Goal: Task Accomplishment & Management: Complete application form

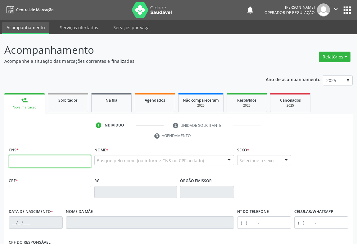
click at [21, 160] on input "text" at bounding box center [50, 161] width 83 height 12
type input "708 5023 1053 1672"
type input "2222907730"
type input "01[DATE]"
type input "S/N"
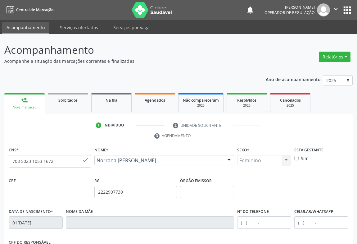
scroll to position [103, 0]
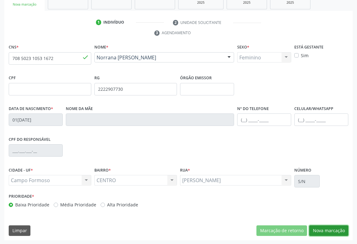
click at [327, 227] on button "Nova marcação" at bounding box center [328, 230] width 39 height 11
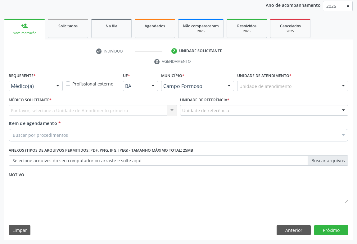
scroll to position [74, 0]
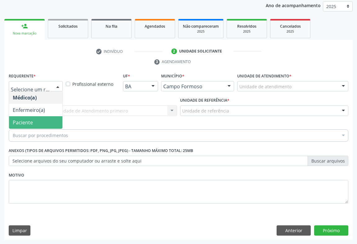
click at [29, 124] on span "Paciente" at bounding box center [23, 122] width 20 height 7
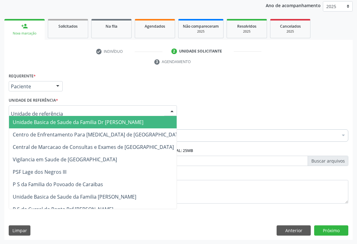
click at [85, 111] on div at bounding box center [93, 110] width 168 height 11
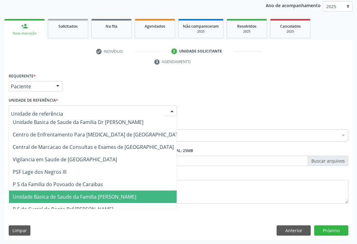
click at [81, 201] on span "Unidade Basica de Saude da Familia [PERSON_NAME]" at bounding box center [97, 196] width 177 height 12
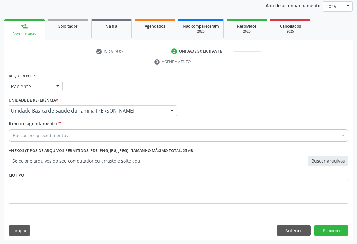
click at [74, 135] on div "Buscar por procedimentos" at bounding box center [178, 135] width 339 height 12
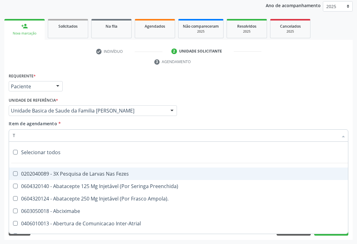
type input "TG"
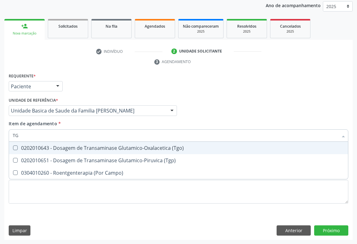
click at [77, 146] on div "0202010643 - Dosagem de Transaminase Glutamico-Oxalacetica (Tgo)" at bounding box center [178, 147] width 331 height 5
checkbox \(Tgo\) "true"
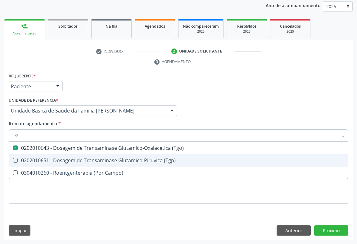
click at [71, 158] on div "0202010651 - Dosagem de Transaminase Glutamico-Piruvica (Tgp)" at bounding box center [178, 160] width 331 height 5
checkbox \(Tgp\) "true"
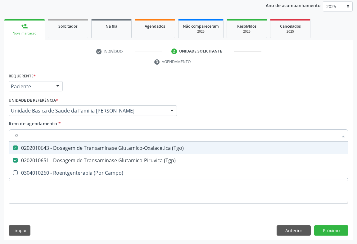
type input "TG"
click at [101, 91] on div "Requerente * Paciente Médico(a) Enfermeiro(a) Paciente Nenhum resultado encontr…" at bounding box center [178, 83] width 343 height 24
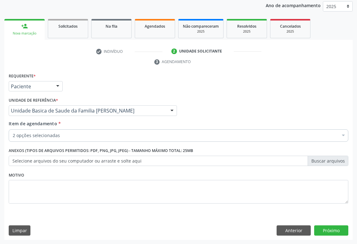
click at [55, 130] on div "2 opções selecionadas" at bounding box center [178, 135] width 339 height 12
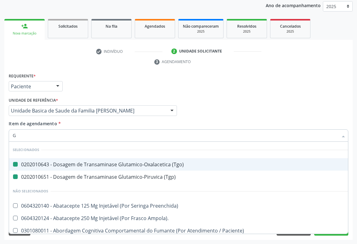
type input "GA"
checkbox \(Tgo\) "false"
checkbox \(Tgp\) "false"
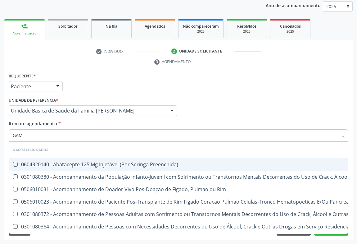
type input "GAMA"
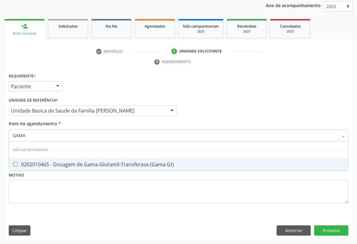
click at [56, 164] on div "0202010465 - Dosagem de Gama-Glutamil-Transferase (Gama Gt)" at bounding box center [178, 164] width 331 height 5
checkbox Gt\) "true"
type input "GAMA"
click at [89, 83] on div "Requerente * Paciente Médico(a) Enfermeiro(a) Paciente Nenhum resultado encontr…" at bounding box center [178, 83] width 343 height 24
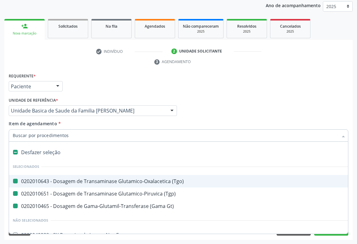
type input "H"
checkbox \(Tgo\) "false"
checkbox \(Tgp\) "false"
checkbox Gt\) "false"
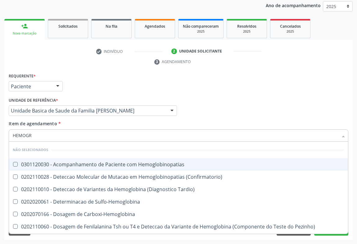
type input "HEMOGRA"
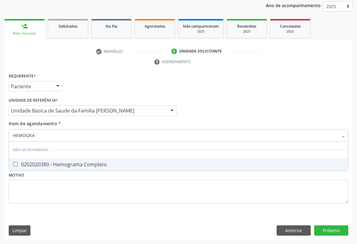
click at [52, 164] on div "0202020380 - Hemograma Completo" at bounding box center [178, 164] width 331 height 5
checkbox Completo "true"
type input "HEMOGRA"
click at [102, 83] on div "Requerente * Paciente Médico(a) Enfermeiro(a) Paciente Nenhum resultado encontr…" at bounding box center [178, 83] width 343 height 24
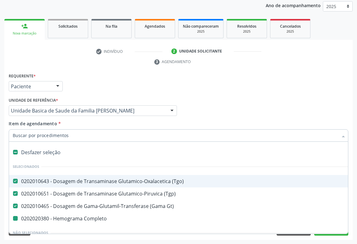
type input "P"
checkbox Completo "false"
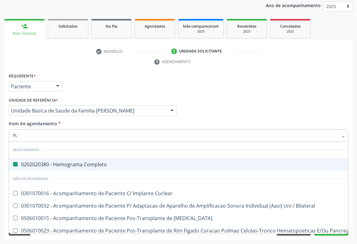
type input "PLA"
checkbox Completo "false"
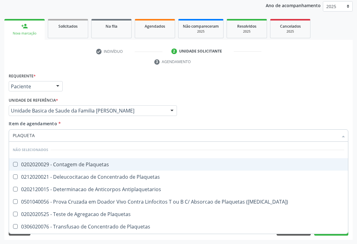
type input "PLAQUETAS"
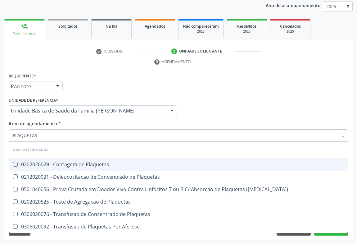
click at [65, 164] on div "0202020029 - Contagem de Plaquetas" at bounding box center [178, 164] width 331 height 5
checkbox Plaquetas "true"
click at [83, 80] on div "Requerente * Paciente Médico(a) Enfermeiro(a) Paciente Nenhum resultado encontr…" at bounding box center [178, 83] width 343 height 24
checkbox Plaquetas "true"
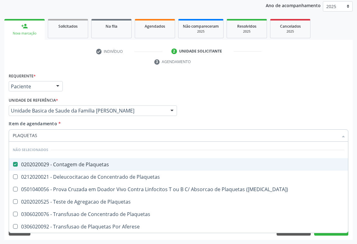
checkbox Match\) "true"
checkbox Plaquetas "true"
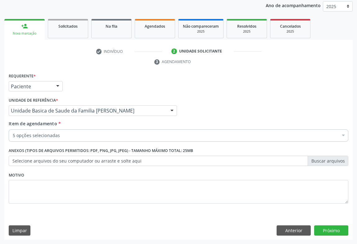
click at [47, 130] on div "5 opções selecionadas" at bounding box center [178, 135] width 339 height 12
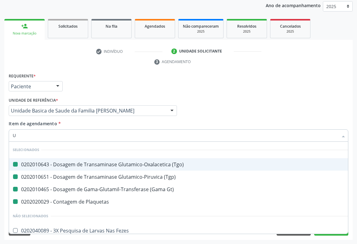
type input "UR"
checkbox \(Tgo\) "false"
checkbox Plaquetas "false"
checkbox Gt\) "false"
checkbox \(Tgp\) "false"
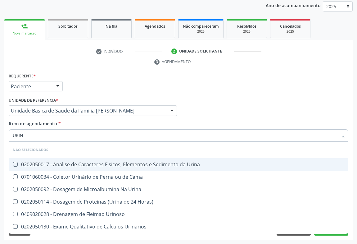
type input "URINA"
click at [62, 167] on span "0202050017 - Analise de Caracteres Fisicos, Elementos e Sedimento da Urina" at bounding box center [178, 164] width 339 height 12
checkbox Urina "true"
click at [84, 93] on div "Requerente * Paciente Médico(a) Enfermeiro(a) Paciente Nenhum resultado encontr…" at bounding box center [178, 83] width 343 height 24
checkbox Urinarios "true"
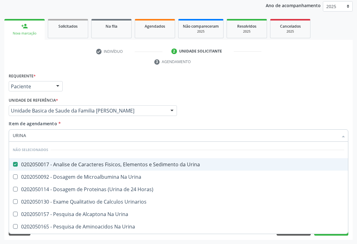
checkbox Horas\) "true"
checkbox Urina "true"
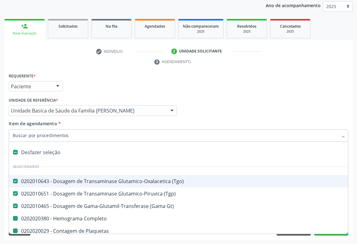
type input "F"
checkbox Completo "false"
checkbox Urina "false"
checkbox Plaquetas "false"
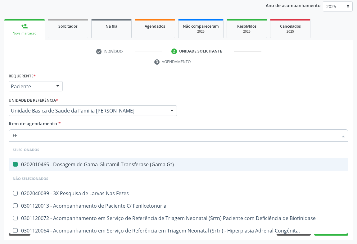
type input "FEZ"
checkbox Gt\) "false"
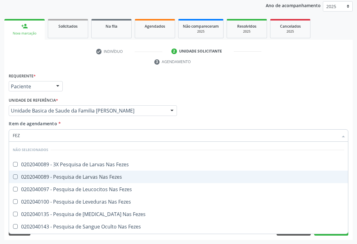
click at [48, 178] on div "0202040089 - Pesquisa de Larvas Nas Fezes" at bounding box center [178, 176] width 331 height 5
checkbox Fezes "true"
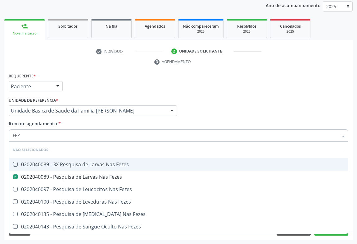
click at [93, 75] on div "Requerente * Paciente Médico(a) Enfermeiro(a) Paciente Nenhum resultado encontr…" at bounding box center [178, 83] width 343 height 24
checkbox Fezes "true"
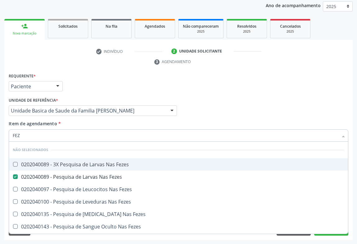
checkbox Fezes "true"
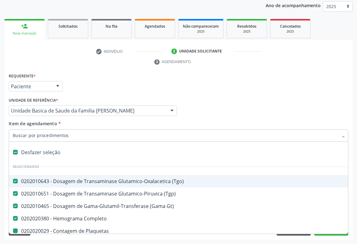
type input "F"
checkbox Urina "false"
checkbox Plaquetas "false"
checkbox Fezes "false"
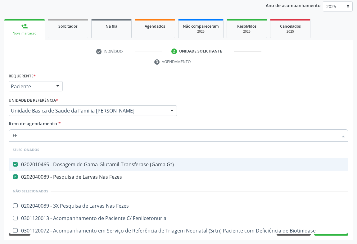
type input "FEZ"
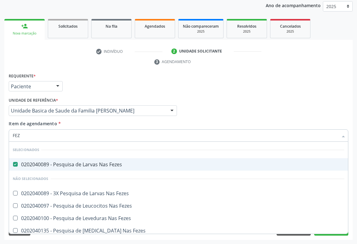
click at [34, 164] on div "0202040089 - Pesquisa de Larvas Nas Fezes" at bounding box center [178, 164] width 331 height 5
checkbox Fezes "false"
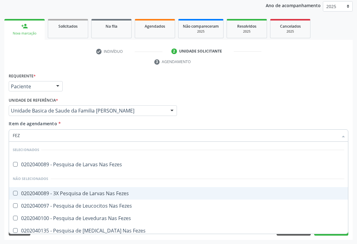
click at [28, 196] on span "0202040089 - 3X Pesquisa de Larvas Nas Fezes" at bounding box center [178, 193] width 339 height 12
checkbox Fezes "true"
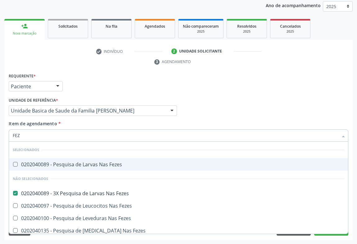
drag, startPoint x: 73, startPoint y: 57, endPoint x: 61, endPoint y: 127, distance: 71.2
click at [74, 57] on ul "check Indivíduo 2 Unidade solicitante 3 Agendamento" at bounding box center [178, 56] width 348 height 21
checkbox Fezes "true"
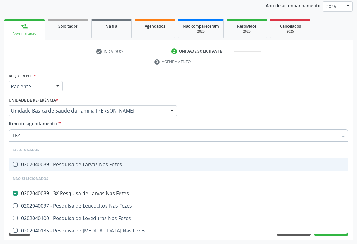
checkbox Fezes "true"
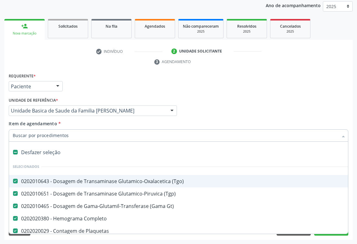
type input "C"
checkbox Fezes "false"
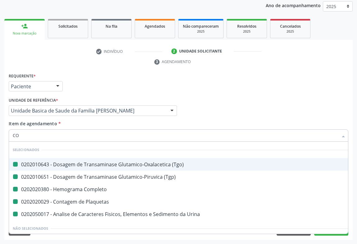
type input "COL"
checkbox \(Tgo\) "false"
checkbox Urina "false"
checkbox Plaquetas "false"
checkbox Completo "false"
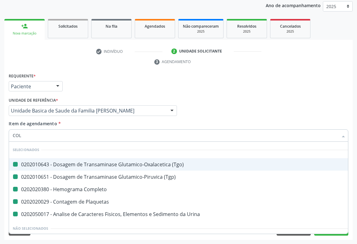
checkbox \(Tgp\) "false"
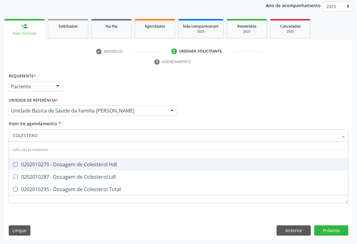
type input "COLESTEROL"
click at [50, 167] on span "0202010279 - Dosagem de Colesterol Hdl" at bounding box center [178, 164] width 339 height 12
checkbox Hdl "true"
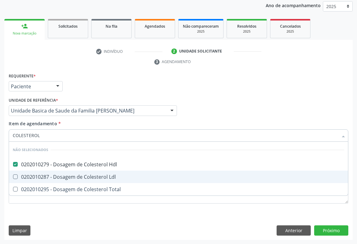
click at [43, 176] on div "0202010287 - Dosagem de Colesterol Ldl" at bounding box center [178, 176] width 331 height 5
checkbox Ldl "true"
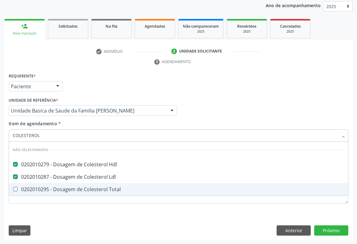
drag, startPoint x: 39, startPoint y: 187, endPoint x: 47, endPoint y: 116, distance: 71.5
click at [38, 183] on span "0202010295 - Dosagem de Colesterol Total" at bounding box center [178, 189] width 339 height 12
checkbox Total "true"
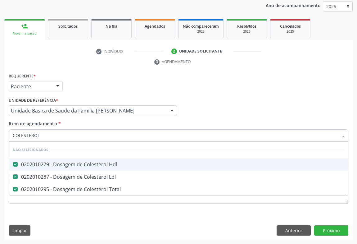
click at [52, 98] on label "Unidade de referência *" at bounding box center [33, 101] width 49 height 10
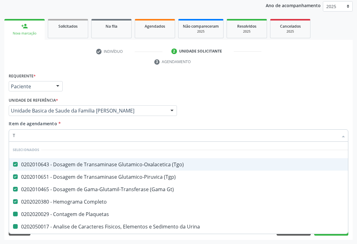
type input "TR"
checkbox Plaquetas "false"
checkbox Urina "false"
checkbox Hdl "false"
checkbox Ldl "false"
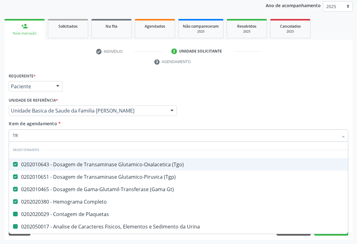
checkbox Total "false"
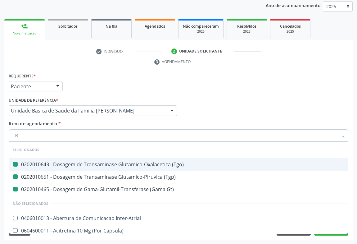
type input "TRI"
checkbox \(Tgo\) "false"
checkbox Gt\) "false"
checkbox \(Tgp\) "false"
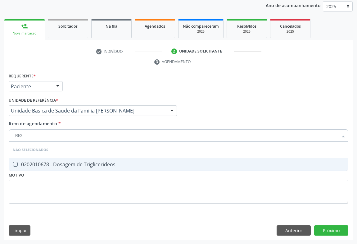
type input "TRIGLI"
click at [27, 162] on div "0202010678 - Dosagem de Triglicerideos" at bounding box center [178, 164] width 331 height 5
checkbox Triglicerideos "true"
click at [78, 97] on div "Unidade de referência * Unidade Basica de Saude da Familia Maninho Ferreira Uni…" at bounding box center [93, 106] width 168 height 20
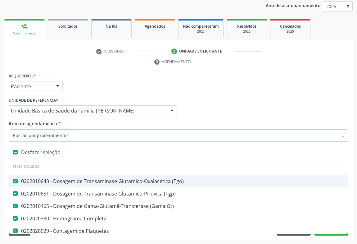
click at [47, 130] on div at bounding box center [178, 135] width 339 height 12
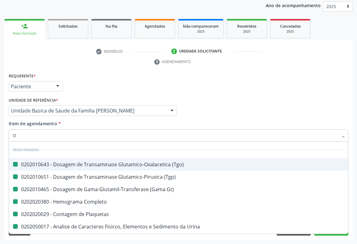
type input "OV"
checkbox \(Tgo\) "false"
checkbox \(Tgp\) "false"
checkbox Gt\) "false"
checkbox Completo "false"
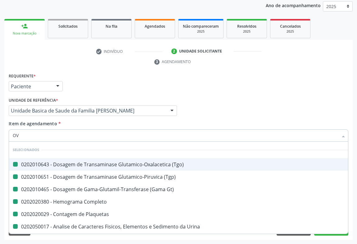
checkbox Plaquetas "false"
checkbox Urina "false"
checkbox Hdl "false"
checkbox Ldl "false"
checkbox Total "false"
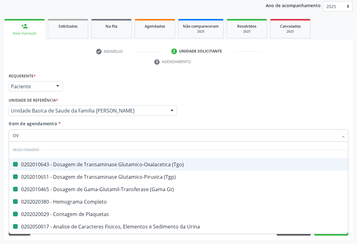
checkbox Triglicerideos "false"
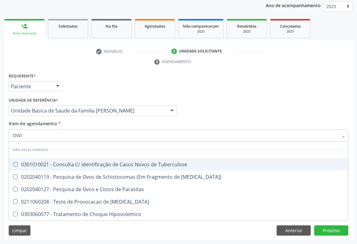
type input "OVOS"
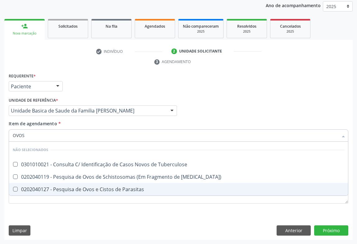
click at [54, 186] on div "0202040127 - Pesquisa de Ovos e Cistos de Parasitas" at bounding box center [178, 188] width 331 height 5
checkbox Parasitas "true"
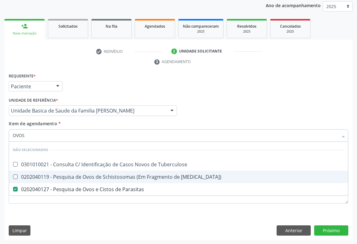
click at [87, 87] on div "Requerente * Paciente Médico(a) Enfermeiro(a) Paciente Nenhum resultado encontr…" at bounding box center [178, 83] width 343 height 24
checkbox Tuberculose "true"
checkbox Mucosa\) "true"
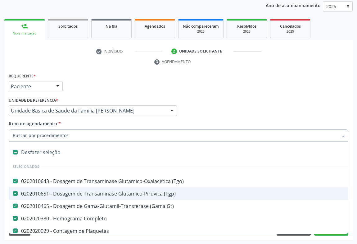
type input "G"
checkbox Triglicerideos "false"
checkbox Parasitas "false"
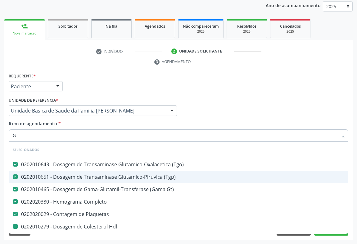
type input "GL"
checkbox Hdl "false"
checkbox Ldl "false"
checkbox Total "false"
checkbox Triglicerideos "false"
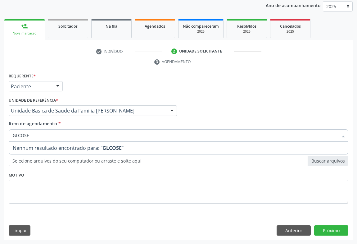
click at [18, 134] on input "GLCOSE" at bounding box center [175, 135] width 325 height 12
type input "GLICOSE"
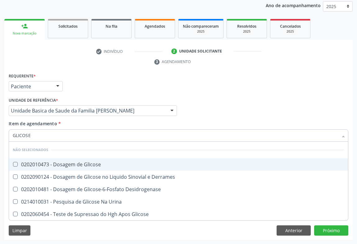
click at [28, 166] on div "0202010473 - Dosagem de Glicose" at bounding box center [178, 164] width 331 height 5
checkbox Glicose "true"
click at [77, 58] on ul "check Indivíduo 2 Unidade solicitante 3 Agendamento" at bounding box center [178, 56] width 348 height 21
checkbox Derrames "true"
checkbox Desidrogenase "true"
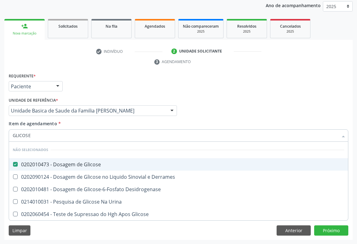
checkbox Urina "true"
checkbox Glicose "true"
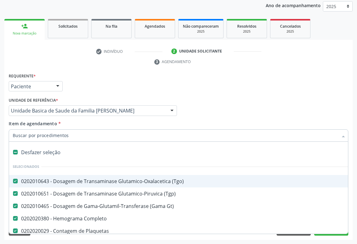
type input "U"
checkbox Ldl "false"
checkbox Total "false"
checkbox Triglicerideos "false"
checkbox Parasitas "false"
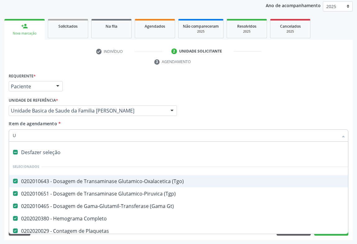
checkbox Glicose "false"
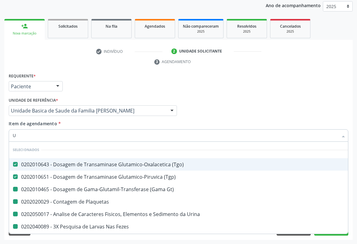
type input "UR"
checkbox Gt\) "false"
checkbox Plaquetas "false"
checkbox Urina "false"
checkbox Fezes "false"
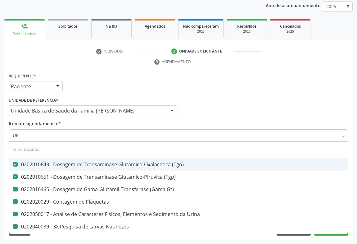
checkbox Parasitas "false"
type input "URE"
checkbox \(Tgo\) "false"
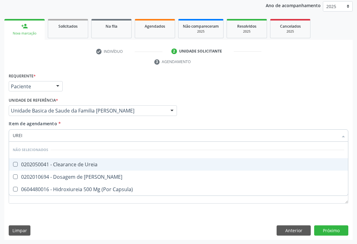
type input "UREIA"
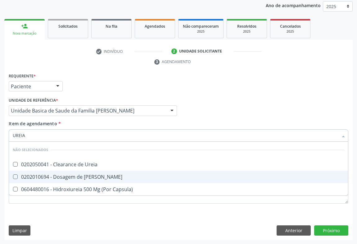
click at [47, 177] on div "0202010694 - Dosagem de Ureia" at bounding box center [178, 176] width 331 height 5
checkbox Ureia "true"
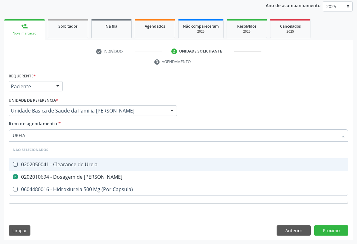
click at [67, 77] on div "Requerente * Paciente Médico(a) Enfermeiro(a) Paciente Nenhum resultado encontr…" at bounding box center [178, 83] width 343 height 24
checkbox Ureia "true"
checkbox Capsula\) "true"
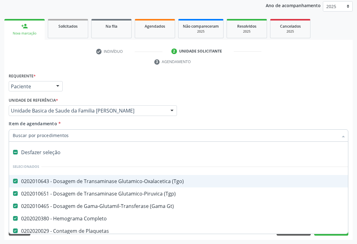
type input "C"
checkbox Glicose "false"
checkbox Ureia "false"
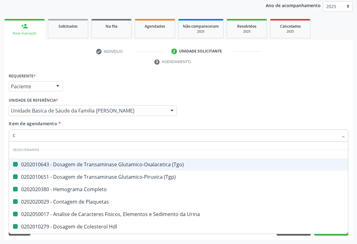
type input "CR"
checkbox \(Tgo\) "false"
checkbox Completo "false"
checkbox \(Tgp\) "false"
checkbox Plaquetas "false"
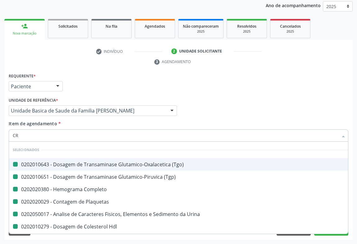
checkbox Urina "false"
checkbox Hdl "false"
checkbox Ldl "false"
checkbox Total "false"
checkbox Triglicerideos "false"
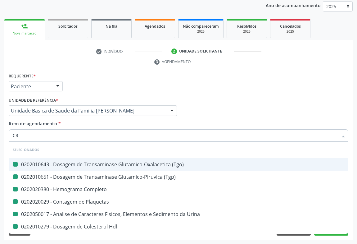
checkbox Parasitas "false"
checkbox Glicose "false"
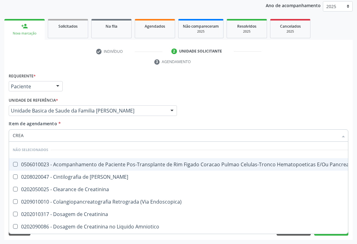
type input "CREAT"
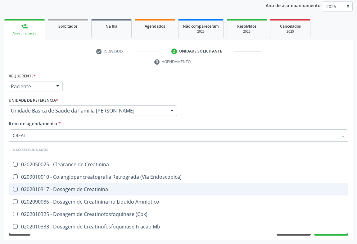
click at [60, 192] on span "0202010317 - Dosagem de Creatinina" at bounding box center [178, 189] width 339 height 12
checkbox Creatinina "true"
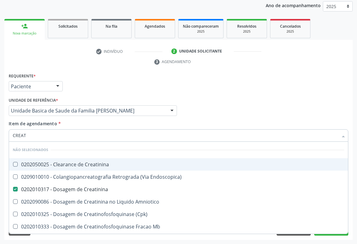
click at [99, 87] on div "Requerente * Paciente Médico(a) Enfermeiro(a) Paciente Nenhum resultado encontr…" at bounding box center [178, 83] width 343 height 24
checkbox Creatinina "true"
checkbox Endoscopica\) "true"
checkbox Amniotico "true"
checkbox \(Cpk\) "true"
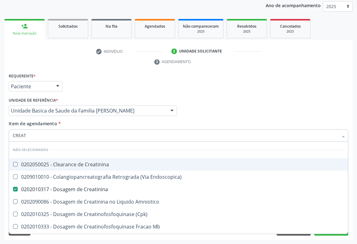
checkbox Mb "true"
checkbox Oncologia "true"
checkbox Parcial "true"
checkbox Oncologia "true"
checkbox Videolaparoscopica "true"
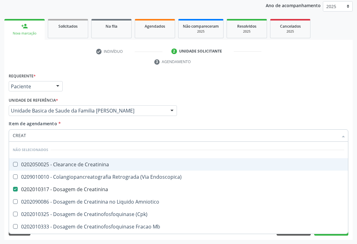
checkbox Capsula\) "true"
checkbox Pancreato-Duodenectomia "true"
checkbox Pancreato-Enterostomia "true"
checkbox Drenagem "true"
checkbox Capsula\) "true"
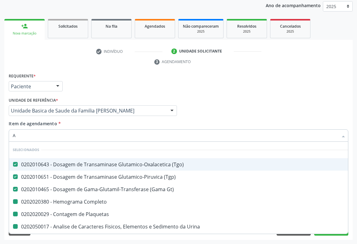
type input "AC"
checkbox Completo "false"
checkbox Plaquetas "false"
checkbox Urina "false"
checkbox Fezes "false"
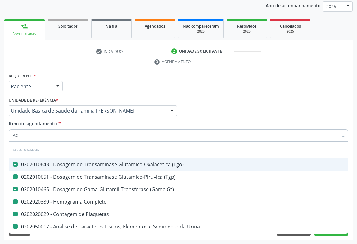
checkbox Hdl "false"
checkbox Ldl "false"
checkbox Total "false"
checkbox Triglicerideos "false"
checkbox Glicose "false"
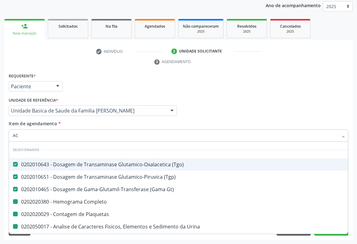
checkbox Ureia "false"
checkbox Creatinina "false"
checkbox Parasitas "false"
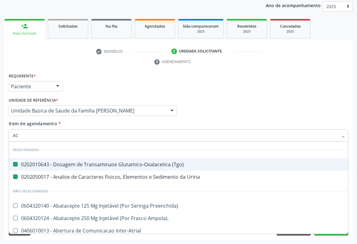
type input "ACI"
checkbox \(Tgo\) "false"
checkbox Urina "false"
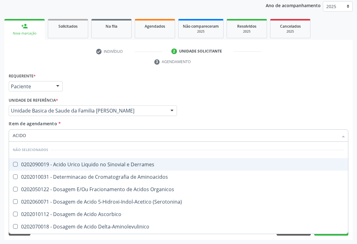
type input "ACIDO U"
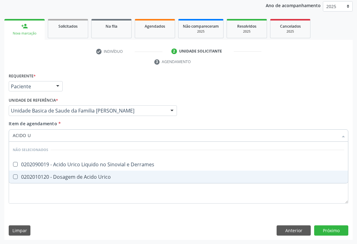
click at [77, 175] on div "0202010120 - Dosagem de Acido Urico" at bounding box center [178, 176] width 331 height 5
checkbox Urico "true"
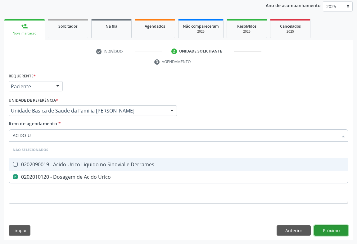
click at [333, 229] on div "Requerente * Paciente Médico(a) Enfermeiro(a) Paciente Nenhum resultado encontr…" at bounding box center [178, 155] width 348 height 168
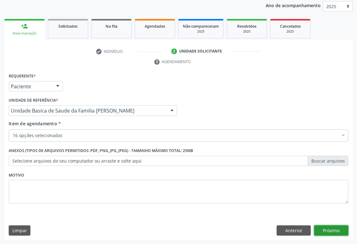
click at [327, 229] on button "Próximo" at bounding box center [331, 230] width 34 height 11
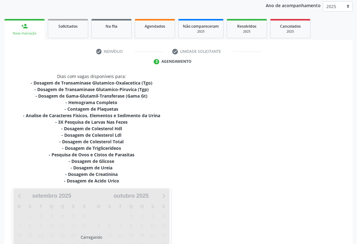
scroll to position [133, 0]
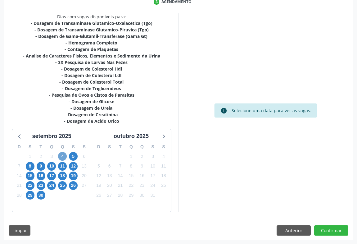
click at [64, 156] on span "4" at bounding box center [62, 156] width 9 height 9
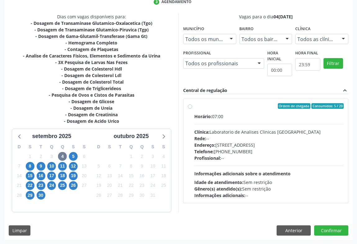
click at [248, 168] on div "Horário: 07:00 Clínica: Laboratorio de Analises Clinicas Sao Francisco Rede: --…" at bounding box center [268, 155] width 149 height 85
click at [192, 109] on input "Ordem de chegada Consumidos: 5 / 20 Horário: 07:00 Clínica: Laboratorio de Anal…" at bounding box center [190, 106] width 4 height 6
radio input "true"
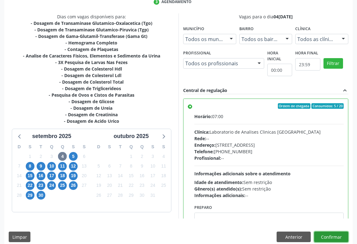
click at [330, 234] on button "Confirmar" at bounding box center [331, 236] width 34 height 11
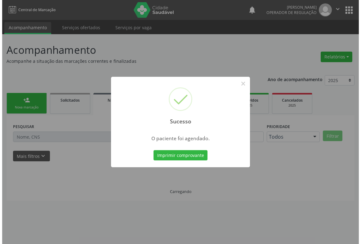
scroll to position [0, 0]
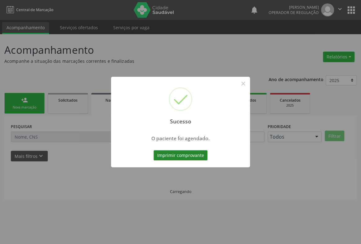
click at [197, 152] on button "Imprimir comprovante" at bounding box center [181, 155] width 54 height 11
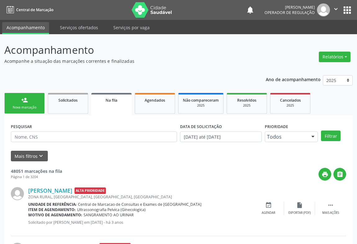
click at [29, 107] on div "Nova marcação" at bounding box center [24, 107] width 31 height 5
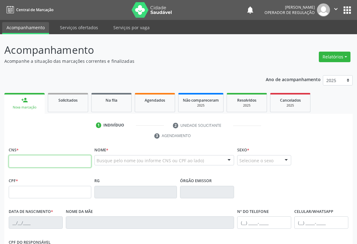
click at [28, 157] on input "text" at bounding box center [50, 161] width 83 height 12
type input "703 1098 0023 1860"
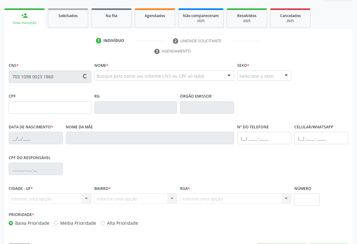
type input "006676015520151"
type input "04/12/2015"
type input "(74) 9949-8154"
type input "S/N"
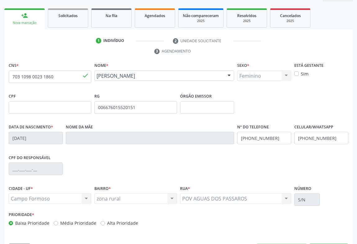
scroll to position [103, 0]
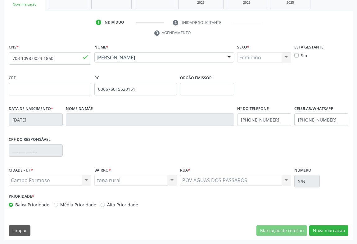
click at [285, 56] on div "Feminino Masculino Feminino Nenhum resultado encontrado para: " " Não há nenhum…" at bounding box center [264, 57] width 54 height 11
click at [281, 54] on div "Feminino Masculino Feminino Nenhum resultado encontrado para: " " Não há nenhum…" at bounding box center [264, 57] width 54 height 11
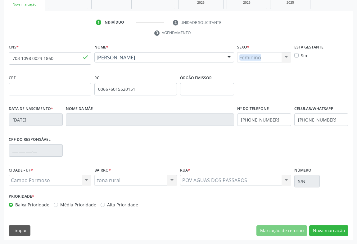
click at [280, 54] on div "Feminino Masculino Feminino Nenhum resultado encontrado para: " " Não há nenhum…" at bounding box center [264, 57] width 54 height 11
click at [285, 55] on div "Feminino Masculino Feminino Nenhum resultado encontrado para: " " Não há nenhum…" at bounding box center [264, 57] width 54 height 11
click at [285, 56] on div "Feminino Masculino Feminino Nenhum resultado encontrado para: " " Não há nenhum…" at bounding box center [264, 57] width 54 height 11
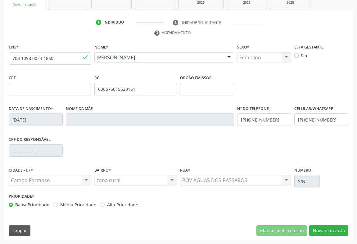
click at [283, 85] on div "CPF RG 006676015520151 Órgão emissor" at bounding box center [178, 88] width 343 height 31
click at [333, 230] on button "Nova marcação" at bounding box center [328, 230] width 39 height 11
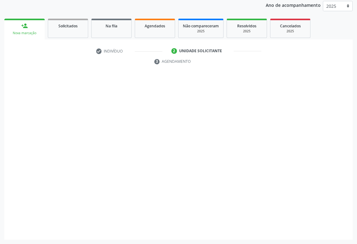
scroll to position [74, 0]
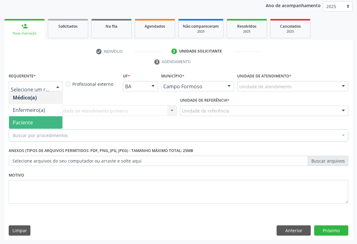
click at [26, 121] on span "Paciente" at bounding box center [23, 122] width 20 height 7
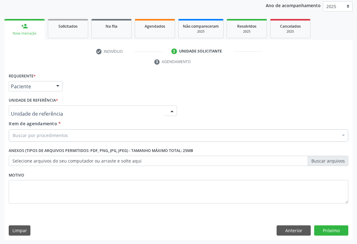
click at [87, 112] on div at bounding box center [93, 110] width 168 height 11
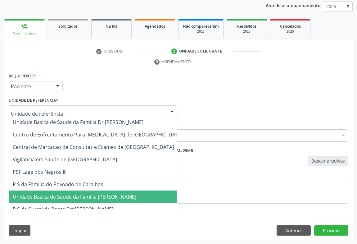
click at [69, 197] on span "Unidade Basica de Saude da Familia [PERSON_NAME]" at bounding box center [74, 196] width 123 height 7
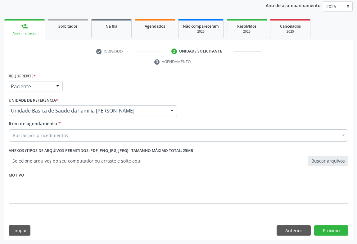
click at [58, 139] on div "Buscar por procedimentos" at bounding box center [178, 135] width 339 height 12
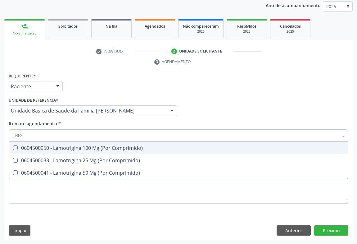
type input "TRIG"
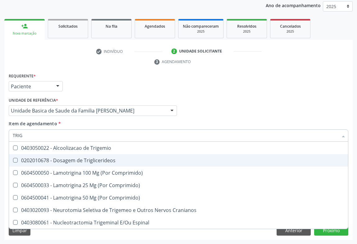
click at [61, 163] on span "0202010678 - Dosagem de Triglicerideos" at bounding box center [178, 160] width 339 height 12
checkbox Triglicerideos "true"
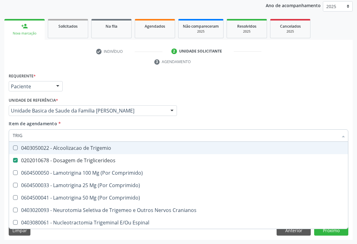
click at [85, 99] on div "Unidade de referência * Unidade Basica de Saude da Familia [PERSON_NAME] Unidad…" at bounding box center [93, 106] width 168 height 20
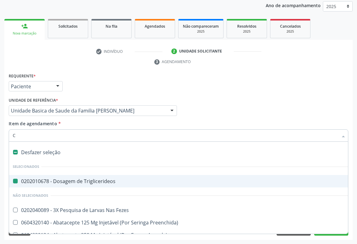
type input "CO"
checkbox Triglicerideos "false"
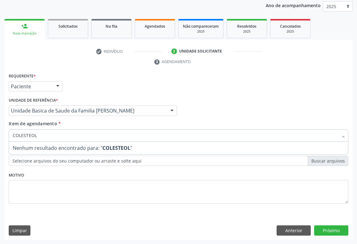
click at [30, 136] on input "COLESTEOL" at bounding box center [175, 135] width 325 height 12
type input "COLESTEROL"
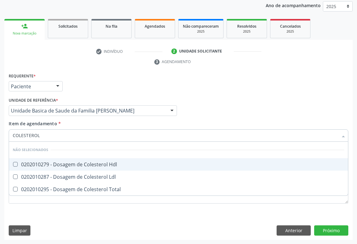
click at [40, 162] on div "0202010279 - Dosagem de Colesterol Hdl" at bounding box center [178, 164] width 331 height 5
checkbox Hdl "true"
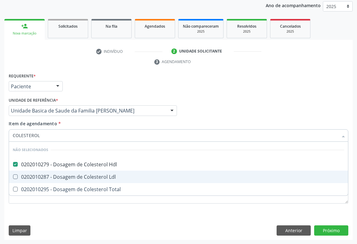
drag, startPoint x: 39, startPoint y: 177, endPoint x: 38, endPoint y: 185, distance: 8.6
click at [39, 177] on div "0202010287 - Dosagem de Colesterol Ldl" at bounding box center [178, 176] width 331 height 5
checkbox Ldl "true"
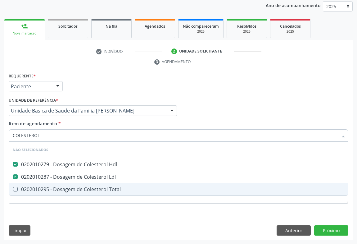
drag, startPoint x: 38, startPoint y: 187, endPoint x: 47, endPoint y: 134, distance: 53.5
click at [38, 187] on div "0202010295 - Dosagem de Colesterol Total" at bounding box center [178, 188] width 331 height 5
checkbox Total "true"
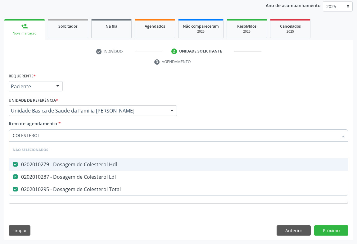
type input "COLESTEROL"
click at [86, 83] on div "Requerente * Paciente Médico(a) Enfermeiro(a) Paciente Nenhum resultado encontr…" at bounding box center [178, 83] width 343 height 24
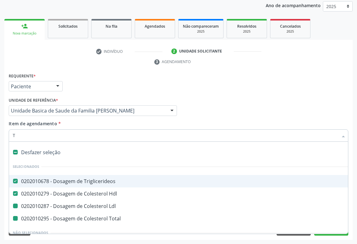
type input "TR"
checkbox Ldl "false"
checkbox Total "false"
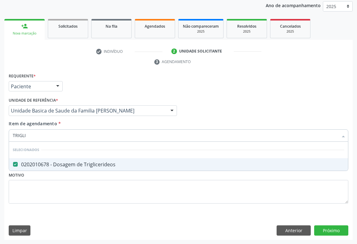
click at [53, 132] on input "TRIGLI" at bounding box center [175, 135] width 325 height 12
click at [92, 123] on div "Item de agendamento * TRIGLI Desfazer seleção Selecionados 0202010678 - Dosagem…" at bounding box center [178, 130] width 339 height 20
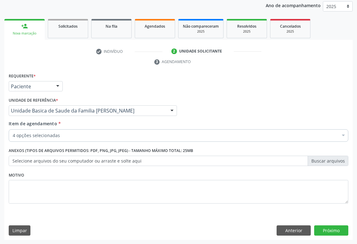
click at [47, 139] on div "4 opções selecionadas" at bounding box center [178, 135] width 339 height 12
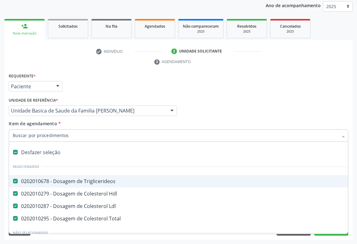
click at [45, 131] on input "Item de agendamento *" at bounding box center [175, 135] width 325 height 12
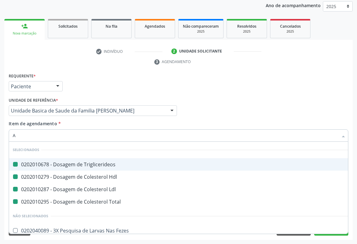
type input "AB"
checkbox Triglicerideos "false"
checkbox Hdl "false"
checkbox Ldl "false"
checkbox Total "false"
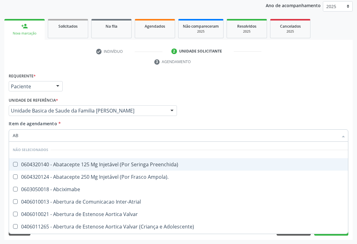
type input "ABO"
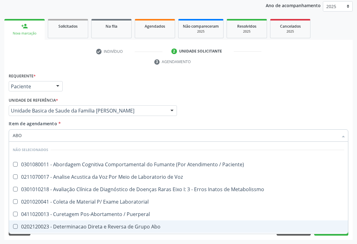
click at [69, 227] on div "0202120023 - Determinacao Direta e Reversa de Grupo Abo" at bounding box center [178, 226] width 331 height 5
checkbox Abo "true"
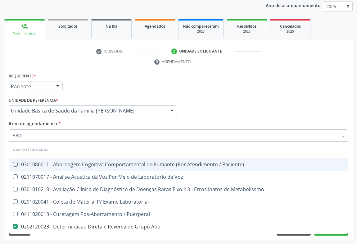
click at [112, 84] on div "Requerente * Paciente Médico(a) Enfermeiro(a) Paciente Nenhum resultado encontr…" at bounding box center [178, 83] width 343 height 24
checkbox Paciente\) "true"
checkbox Voz "true"
checkbox Metabolissmo "true"
checkbox Laboratorial "true"
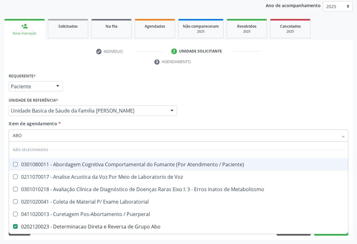
checkbox Puerperal "true"
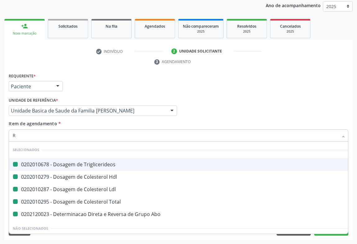
type input "RH"
checkbox Triglicerideos "false"
checkbox Hdl "false"
checkbox Ldl "false"
checkbox Total "false"
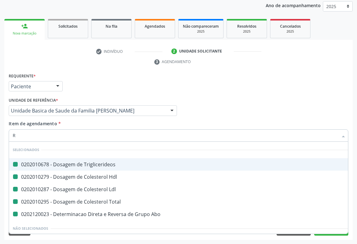
checkbox Abo "false"
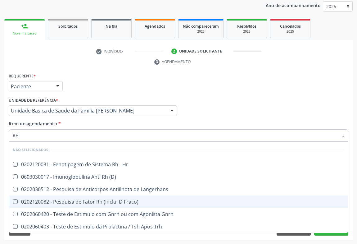
click at [67, 201] on div "0202120082 - Pesquisa de Fator Rh (Inclui D Fraco)" at bounding box center [178, 201] width 331 height 5
checkbox Fraco\) "true"
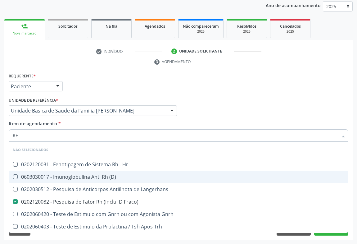
click at [128, 64] on ul "check Indivíduo 2 Unidade solicitante 3 Agendamento" at bounding box center [178, 56] width 348 height 21
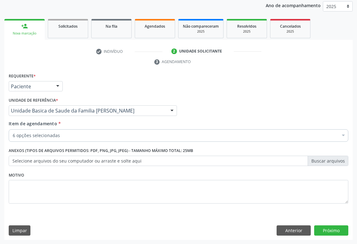
checkbox Triglicerideos "true"
checkbox Hdl "true"
checkbox Ldl "true"
checkbox Abo "true"
checkbox Fraco\) "true"
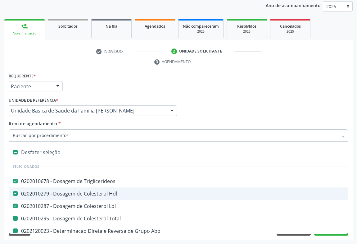
type input "H"
checkbox Total "false"
checkbox Abo "false"
checkbox Fraco\) "false"
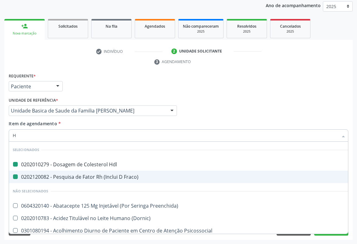
type input "HE"
checkbox Hdl "false"
checkbox Fraco\) "false"
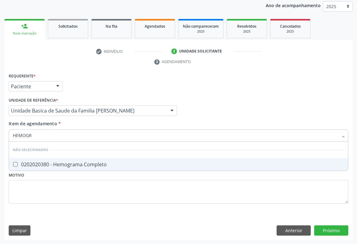
type input "HEMOGRA"
click at [38, 165] on div "0202020380 - Hemograma Completo" at bounding box center [178, 164] width 331 height 5
checkbox Completo "true"
click at [73, 82] on div "Requerente * Paciente Médico(a) Enfermeiro(a) Paciente Nenhum resultado encontr…" at bounding box center [178, 83] width 343 height 24
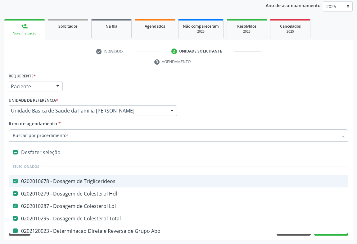
type input "P"
checkbox Abo "false"
checkbox Fraco\) "false"
checkbox Completo "false"
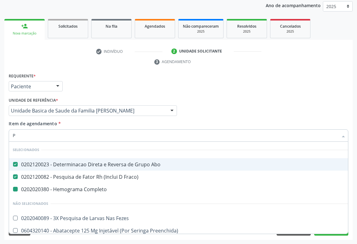
type input "PL"
checkbox Completo "false"
type input "PLA"
checkbox Abo "false"
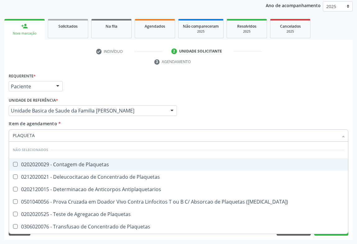
type input "PLAQUETAS"
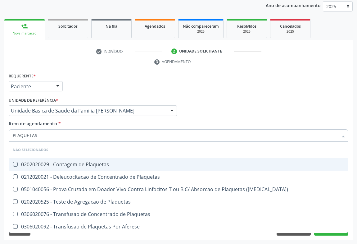
drag, startPoint x: 46, startPoint y: 166, endPoint x: 78, endPoint y: 115, distance: 60.5
click at [45, 165] on div "0202020029 - Contagem de Plaquetas" at bounding box center [178, 164] width 331 height 5
checkbox Plaquetas "true"
click at [102, 85] on div "Requerente * Paciente Médico(a) Enfermeiro(a) Paciente Nenhum resultado encontr…" at bounding box center [178, 83] width 343 height 24
checkbox Match\) "true"
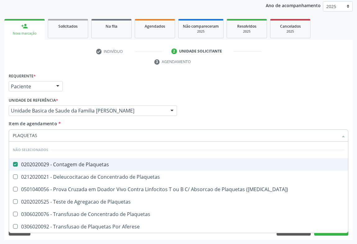
checkbox Plaquetas "true"
checkbox Aferese "true"
checkbox Plaquetas "true"
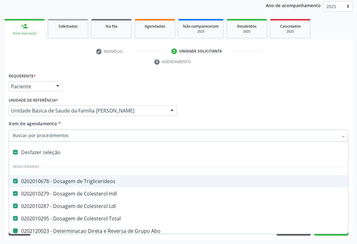
type input "U"
checkbox Abo "false"
checkbox Fraco\) "false"
checkbox Completo "false"
checkbox Plaquetas "false"
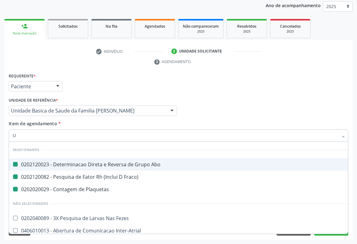
type input "UR"
checkbox Abo "false"
checkbox Plaquetas "false"
checkbox Fraco\) "false"
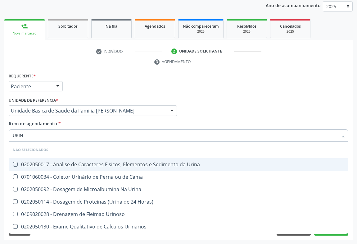
type input "URINA"
drag, startPoint x: 51, startPoint y: 165, endPoint x: 52, endPoint y: 161, distance: 4.2
click at [51, 164] on div "0202050017 - Analise de Caracteres Fisicos, Elementos e Sedimento da Urina" at bounding box center [178, 164] width 331 height 5
checkbox Urina "true"
click at [94, 96] on div "Unidade de referência * Unidade Basica de Saude da Familia [PERSON_NAME] Unidad…" at bounding box center [93, 106] width 168 height 20
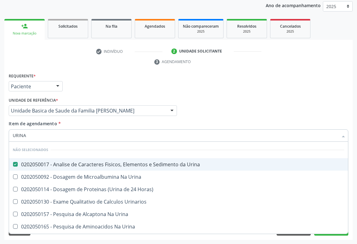
checkbox Horas\) "true"
checkbox Urina "true"
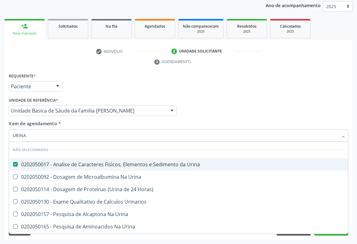
checkbox Urina "true"
checkbox Urinarios "true"
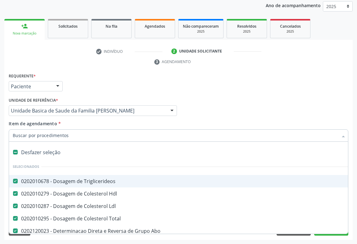
type input "G"
checkbox Urina "false"
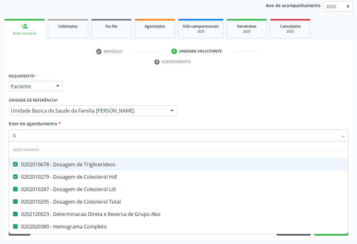
type input "GL"
checkbox Ldl "false"
checkbox Abo "false"
checkbox Completo "false"
checkbox Plaquetas "false"
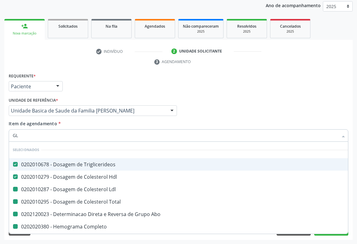
checkbox Total "false"
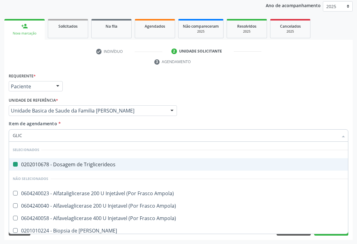
type input "GLICO"
checkbox Triglicerideos "false"
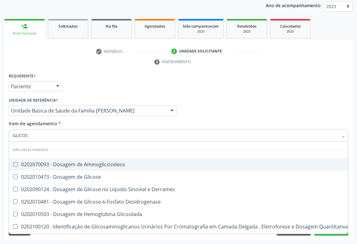
type input "GLICOSE"
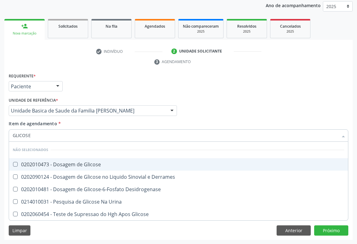
click at [47, 165] on div "0202010473 - Dosagem de Glicose" at bounding box center [178, 164] width 331 height 5
checkbox Glicose "true"
click at [91, 84] on div "Requerente * Paciente Médico(a) Enfermeiro(a) Paciente Nenhum resultado encontr…" at bounding box center [178, 83] width 343 height 24
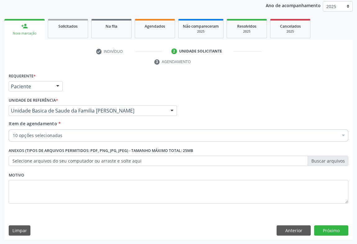
checkbox Ldl "true"
checkbox Abo "true"
checkbox Total "true"
checkbox Hdl "true"
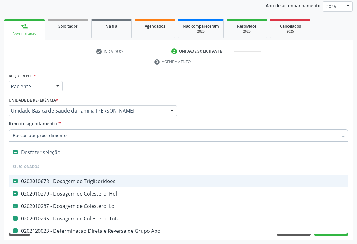
type input "F"
checkbox Abo "false"
checkbox Total "false"
checkbox Fraco\) "false"
checkbox Completo "false"
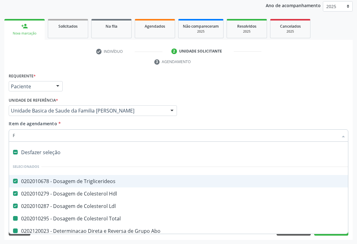
checkbox Plaquetas "false"
checkbox Urina "false"
checkbox Glicose "false"
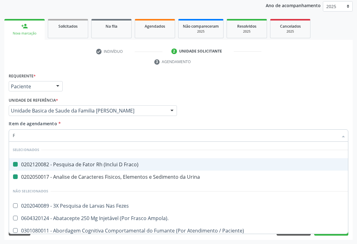
type input "FE"
checkbox Fraco\) "false"
checkbox Urina "false"
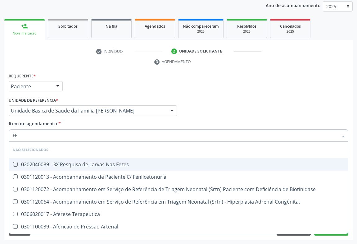
type input "FEZ"
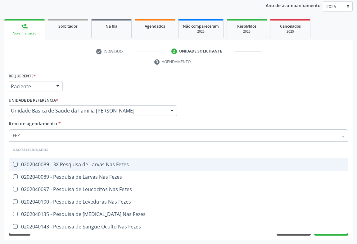
drag, startPoint x: 34, startPoint y: 163, endPoint x: 37, endPoint y: 157, distance: 6.3
click at [36, 159] on span "0202040089 - 3X Pesquisa de Larvas Nas Fezes" at bounding box center [178, 164] width 339 height 12
checkbox Fezes "true"
click at [74, 72] on div "Requerente * Paciente Médico(a) Enfermeiro(a) Paciente Nenhum resultado encontr…" at bounding box center [178, 83] width 343 height 24
checkbox Fezes "true"
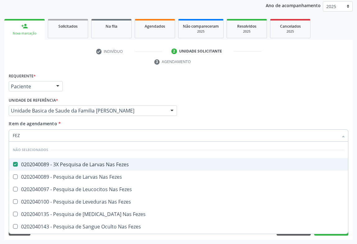
checkbox Fezes "true"
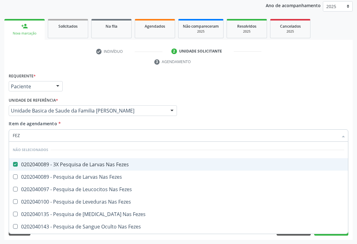
checkbox Fezes "true"
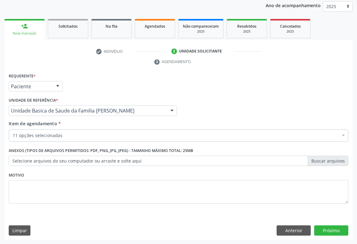
click at [47, 139] on div "11 opções selecionadas" at bounding box center [178, 135] width 339 height 12
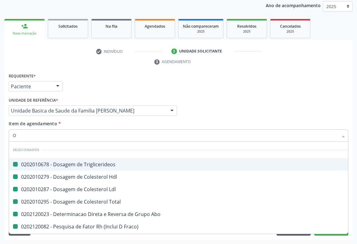
type input "OV"
checkbox Triglicerideos "false"
checkbox Abo "false"
checkbox Total "false"
checkbox Hdl "false"
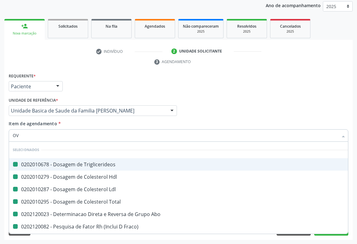
checkbox Fraco\) "false"
checkbox Completo "false"
checkbox Plaquetas "false"
checkbox Urina "false"
checkbox Ldl "false"
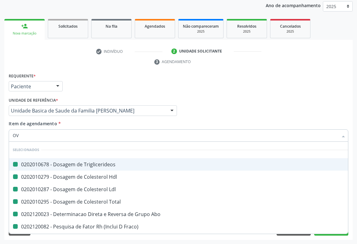
checkbox Glicose "false"
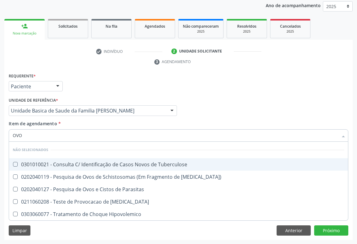
type input "OVOS"
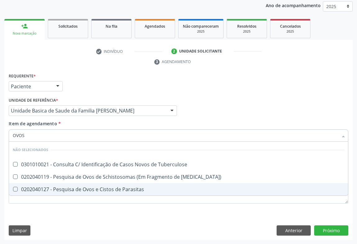
click at [47, 186] on div "0202040127 - Pesquisa de Ovos e Cistos de Parasitas" at bounding box center [178, 188] width 331 height 5
checkbox Parasitas "true"
click at [331, 228] on div "Requerente * Paciente Médico(a) Enfermeiro(a) Paciente Nenhum resultado encontr…" at bounding box center [178, 155] width 348 height 168
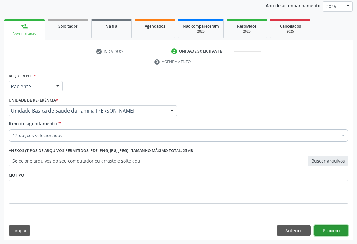
checkbox Triglicerideos "true"
checkbox Hdl "true"
click at [321, 226] on button "Próximo" at bounding box center [331, 230] width 34 height 11
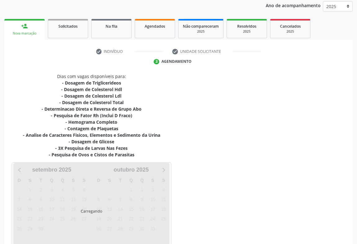
scroll to position [108, 0]
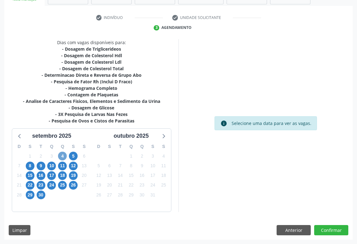
click at [62, 152] on span "4" at bounding box center [62, 155] width 9 height 9
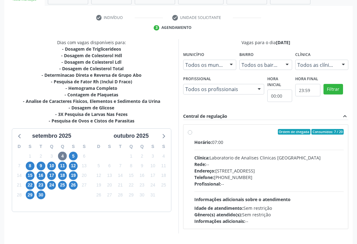
click at [266, 192] on div "Horário: 07:00 Clínica: Laboratorio de Analises Clinicas [GEOGRAPHIC_DATA] Rede…" at bounding box center [268, 181] width 149 height 85
click at [192, 134] on input "Ordem de chegada Consumidos: 7 / 20 Horário: 07:00 Clínica: Laboratorio de Anal…" at bounding box center [190, 132] width 4 height 6
radio input "true"
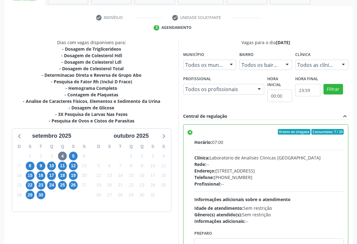
scroll to position [140, 0]
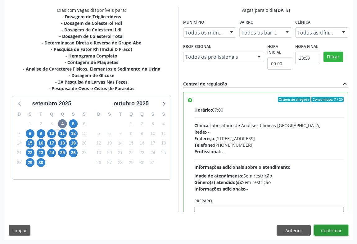
click at [330, 229] on button "Confirmar" at bounding box center [331, 230] width 34 height 11
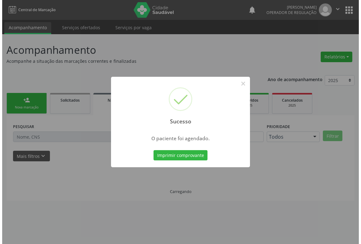
scroll to position [0, 0]
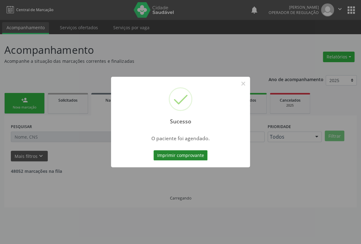
click at [198, 153] on button "Imprimir comprovante" at bounding box center [181, 155] width 54 height 11
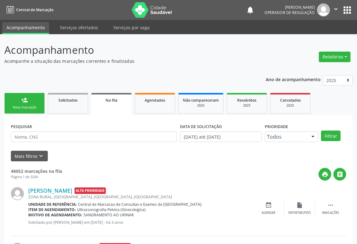
click at [40, 101] on link "person_add Nova marcação" at bounding box center [24, 103] width 40 height 21
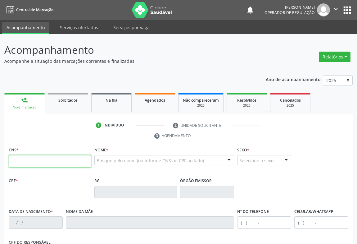
click at [26, 160] on input "text" at bounding box center [50, 161] width 83 height 12
click at [26, 160] on input "7" at bounding box center [50, 161] width 83 height 12
click at [26, 161] on input "7" at bounding box center [50, 161] width 83 height 12
type input "701 0058 4285 7297"
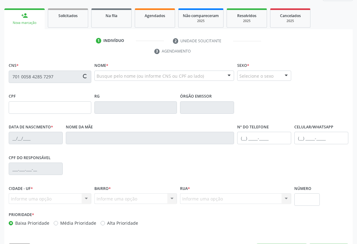
type input "0532251989"
type input "20/08/1967"
type input "(74) 98823-9152"
type input "S/N"
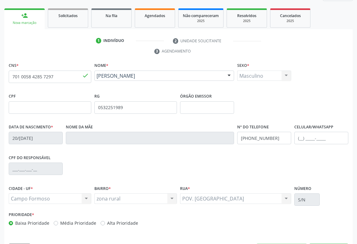
scroll to position [103, 0]
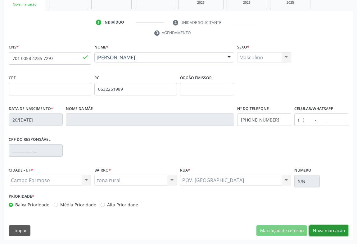
click at [334, 231] on button "Nova marcação" at bounding box center [328, 230] width 39 height 11
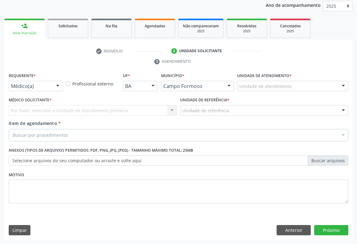
scroll to position [74, 0]
click at [53, 86] on div at bounding box center [57, 86] width 9 height 11
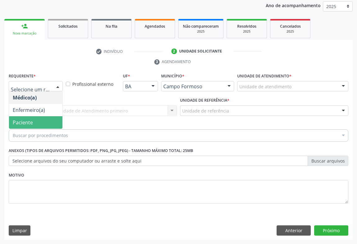
click at [25, 123] on span "Paciente" at bounding box center [23, 122] width 20 height 7
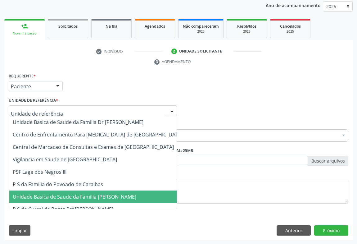
click at [64, 199] on span "Unidade Basica de Saude da Familia [PERSON_NAME]" at bounding box center [97, 196] width 177 height 12
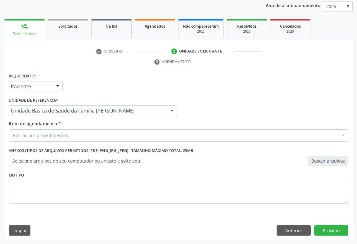
click at [73, 137] on div "Buscar por procedimentos" at bounding box center [178, 135] width 339 height 12
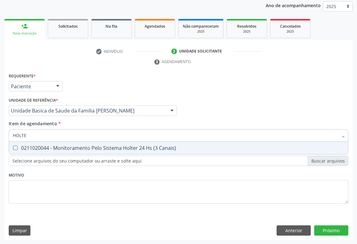
type input "HOLTER"
click at [68, 148] on div "0211020044 - Monitoramento Pelo Sistema Holter 24 Hs (3 Canais)" at bounding box center [178, 147] width 331 height 5
checkbox Canais\) "true"
click at [337, 231] on div "Requerente * Paciente Médico(a) Enfermeiro(a) Paciente Nenhum resultado encontr…" at bounding box center [178, 155] width 348 height 168
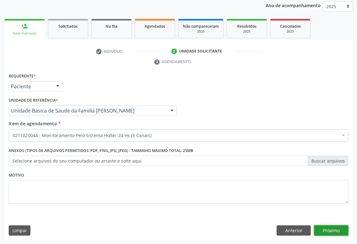
click at [330, 227] on button "Próximo" at bounding box center [331, 230] width 34 height 11
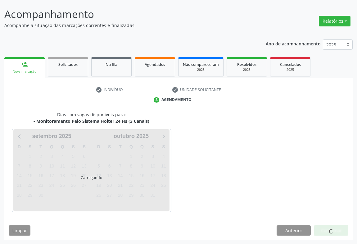
scroll to position [54, 0]
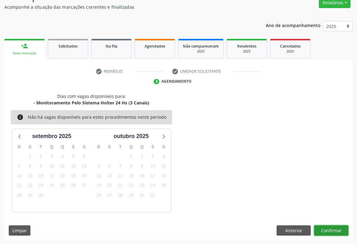
click at [331, 227] on button "Confirmar" at bounding box center [331, 230] width 34 height 11
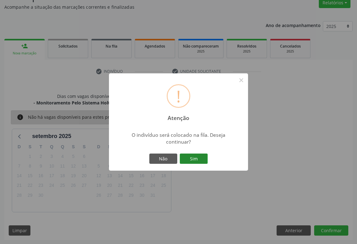
click at [190, 158] on button "Sim" at bounding box center [194, 158] width 28 height 11
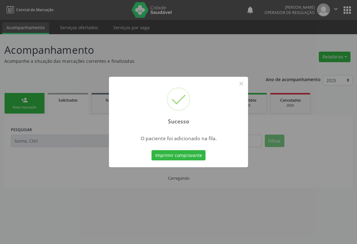
scroll to position [0, 0]
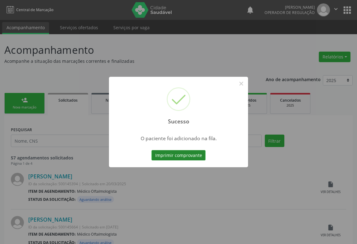
click at [178, 151] on button "Imprimir comprovante" at bounding box center [178, 155] width 54 height 11
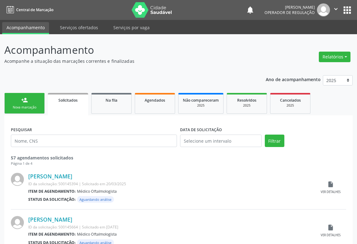
click at [24, 106] on div "Nova marcação" at bounding box center [24, 107] width 31 height 5
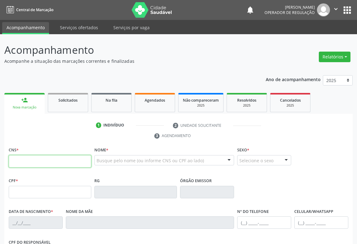
click at [32, 161] on input "text" at bounding box center [50, 161] width 83 height 12
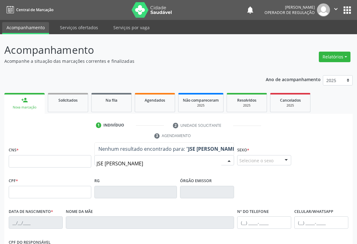
click at [99, 164] on input "JSE FRANCISCO MOREIRA" at bounding box center [158, 163] width 125 height 12
click at [97, 164] on input "JSE FRANCISCO MOREIRA" at bounding box center [158, 163] width 125 height 12
type input "JOSE FRANCISCO MOREIRA"
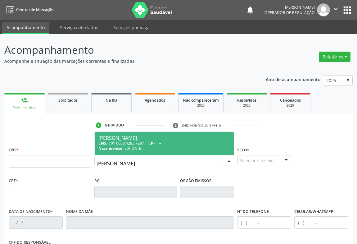
click at [163, 145] on div "CNS: 701 0058 4285 7297 CPF: --" at bounding box center [164, 142] width 132 height 5
type input "701 0058 4285 7297"
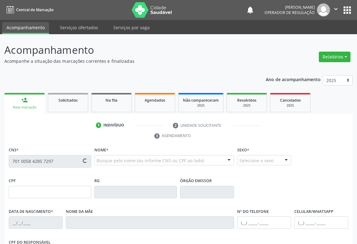
type input "0532251989"
type input "20/08/1967"
type input "(74) 98823-9152"
type input "427.230.005-91"
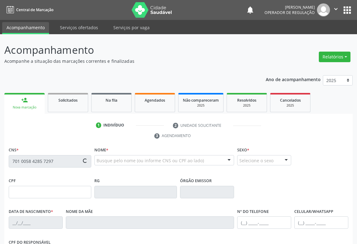
type input "S/N"
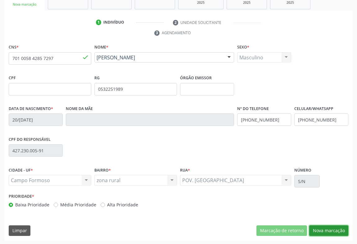
click at [316, 231] on button "Nova marcação" at bounding box center [328, 230] width 39 height 11
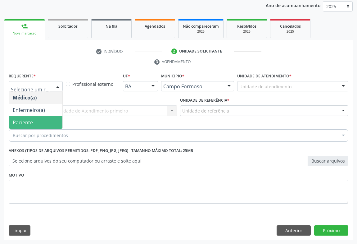
click at [22, 124] on span "Paciente" at bounding box center [23, 122] width 20 height 7
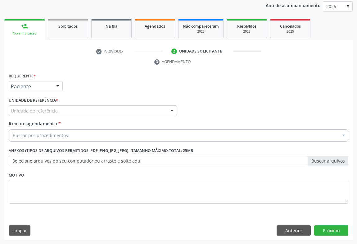
click at [73, 111] on div "Unidade de referência" at bounding box center [93, 110] width 168 height 11
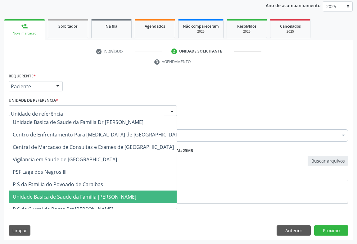
click at [90, 199] on span "Unidade Basica de Saude da Familia [PERSON_NAME]" at bounding box center [97, 196] width 177 height 12
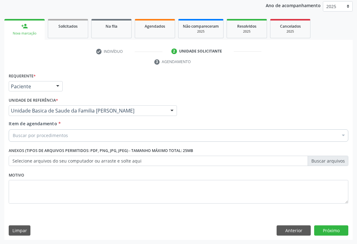
click at [87, 138] on div "Buscar por procedimentos" at bounding box center [178, 135] width 339 height 12
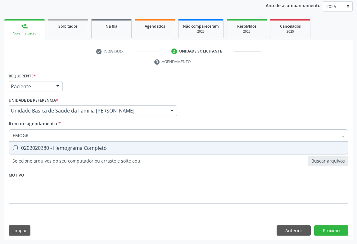
type input "EMOGRA"
click at [84, 149] on div "0202020380 - Hemograma Completo" at bounding box center [178, 147] width 331 height 5
checkbox Completo "true"
type input "EMOGRA"
click at [92, 88] on div "Requerente * Paciente Médico(a) Enfermeiro(a) Paciente Nenhum resultado encontr…" at bounding box center [178, 83] width 343 height 24
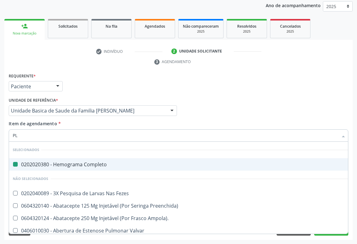
type input "PLA"
checkbox Completo "false"
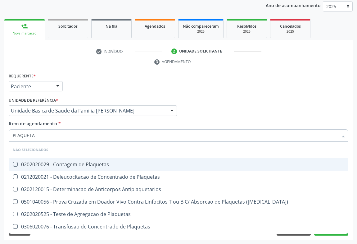
type input "PLAQUETAS"
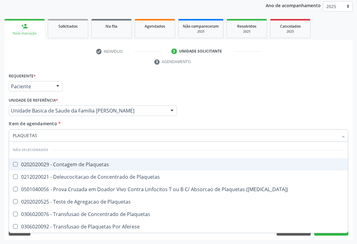
click at [55, 162] on div "0202020029 - Contagem de Plaquetas" at bounding box center [178, 164] width 331 height 5
checkbox Plaquetas "true"
type input "PLAQUETAS"
click at [98, 70] on div "check Indivíduo 2 Unidade solicitante 3 Agendamento CNS * 701 0058 4285 7297 do…" at bounding box center [178, 142] width 348 height 193
checkbox Plaquetas "true"
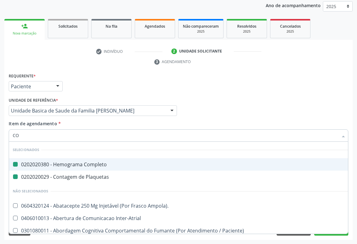
type input "COL"
checkbox Completo "false"
checkbox Plaquetas "false"
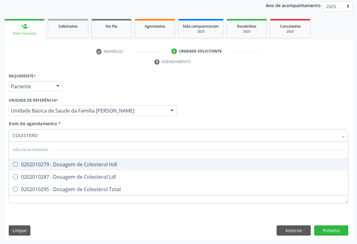
type input "COLESTEROL"
click at [30, 167] on span "0202010279 - Dosagem de Colesterol Hdl" at bounding box center [178, 164] width 339 height 12
checkbox Hdl "true"
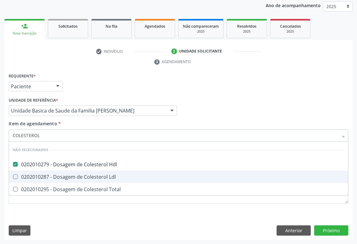
click at [28, 174] on div "0202010287 - Dosagem de Colesterol Ldl" at bounding box center [178, 176] width 331 height 5
checkbox Ldl "true"
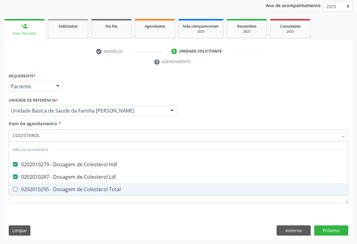
click at [28, 186] on div "0202010295 - Dosagem de Colesterol Total" at bounding box center [178, 188] width 331 height 5
checkbox Total "true"
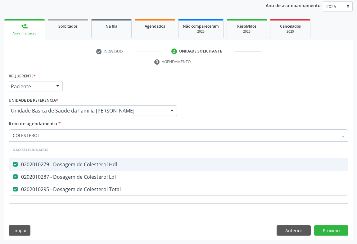
click at [98, 90] on div "Requerente * Paciente Médico(a) Enfermeiro(a) Paciente Nenhum resultado encontr…" at bounding box center [178, 83] width 343 height 24
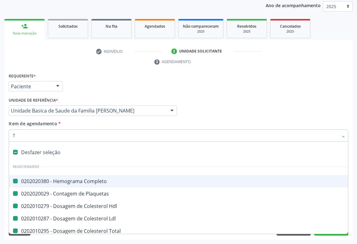
type input "TR"
checkbox Completo "false"
checkbox Plaquetas "false"
checkbox Hdl "false"
checkbox Ldl "false"
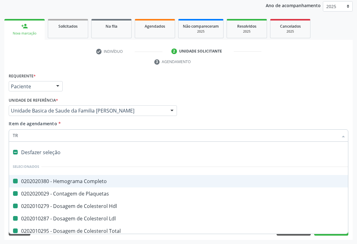
checkbox Total "false"
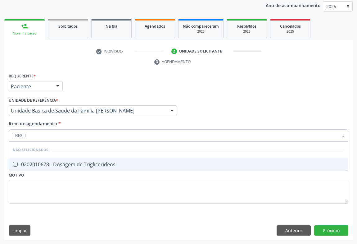
click at [42, 171] on div "Requerente * Paciente Médico(a) Enfermeiro(a) Paciente Nenhum resultado encontr…" at bounding box center [178, 141] width 339 height 141
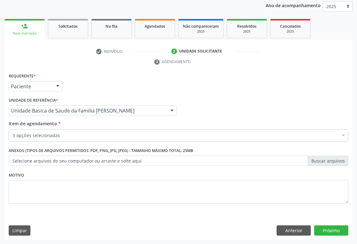
click at [43, 163] on div "Requerente * Paciente Médico(a) Enfermeiro(a) Paciente Nenhum resultado encontr…" at bounding box center [178, 141] width 339 height 141
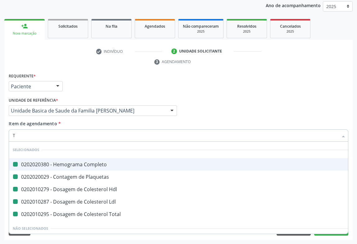
type input "TR"
checkbox Completo "false"
checkbox Plaquetas "false"
checkbox Hdl "false"
checkbox Ldl "false"
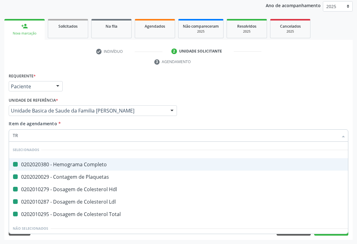
checkbox Total "false"
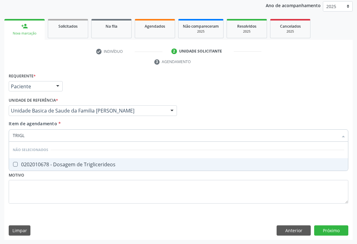
type input "TRIGLI"
drag, startPoint x: 48, startPoint y: 166, endPoint x: 53, endPoint y: 137, distance: 29.0
click at [48, 166] on div "0202010678 - Dosagem de Triglicerideos" at bounding box center [178, 164] width 331 height 5
checkbox Triglicerideos "true"
click at [98, 98] on div "Unidade de referência * Unidade Basica de Saude da Familia Maninho Ferreira Uni…" at bounding box center [93, 106] width 168 height 20
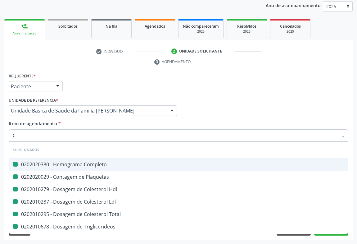
type input "CR"
checkbox Completo "false"
checkbox Plaquetas "false"
checkbox Hdl "false"
checkbox Ldl "false"
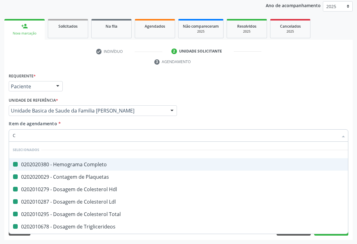
checkbox Total "false"
checkbox Triglicerideos "false"
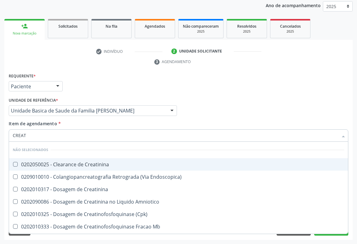
type input "CREATI"
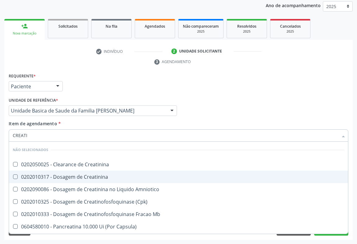
click at [46, 174] on div "0202010317 - Dosagem de Creatinina" at bounding box center [178, 176] width 331 height 5
checkbox Creatinina "true"
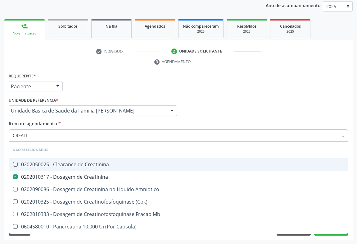
click at [89, 90] on div "Requerente * Paciente Médico(a) Enfermeiro(a) Paciente Nenhum resultado encontr…" at bounding box center [178, 83] width 343 height 24
checkbox Creatinina "true"
checkbox Amniotico "true"
checkbox \(Cpk\) "true"
checkbox Mb "true"
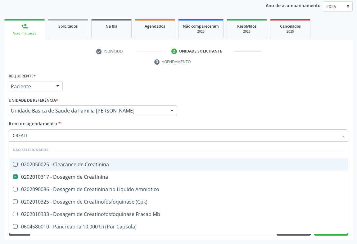
checkbox Capsula\) "true"
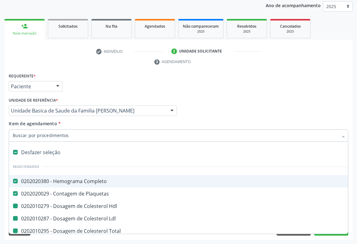
type input "U"
checkbox Hdl "false"
checkbox Ldl "false"
checkbox Total "false"
checkbox Triglicerideos "false"
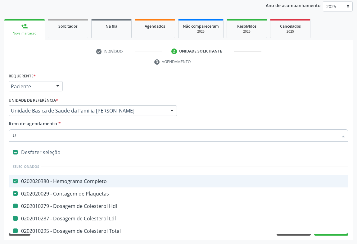
checkbox Creatinina "false"
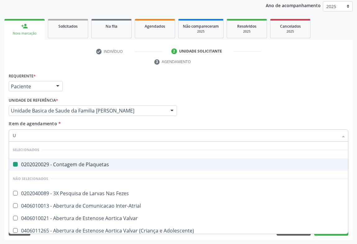
type input "UR"
checkbox Plaquetas "false"
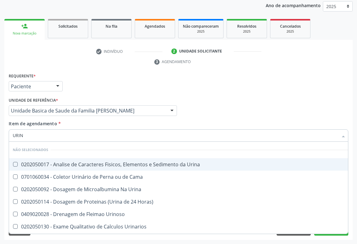
type input "URINA"
click at [39, 164] on div "0202050017 - Analise de Caracteres Fisicos, Elementos e Sedimento da Urina" at bounding box center [178, 164] width 331 height 5
checkbox Urina "true"
click at [63, 73] on div "Requerente * Paciente Médico(a) Enfermeiro(a) Paciente Nenhum resultado encontr…" at bounding box center [35, 83] width 57 height 24
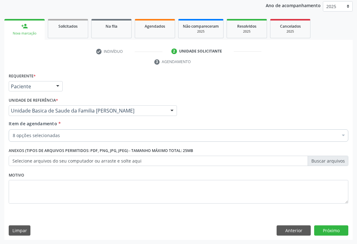
checkbox Hdl "true"
checkbox Ldl "true"
checkbox Total "true"
checkbox Triglicerideos "true"
checkbox Creatinina "true"
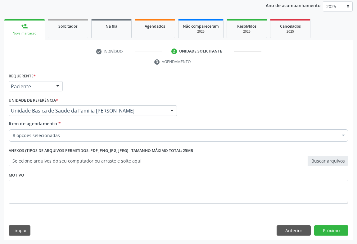
checkbox Urina "true"
checkbox Plaquetas "true"
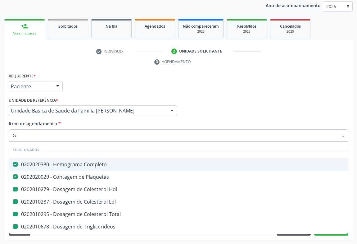
type input "GL"
checkbox Hdl "false"
checkbox Ldl "false"
checkbox Total "false"
checkbox Triglicerideos "false"
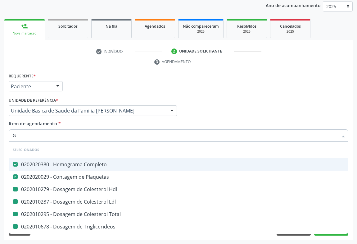
checkbox Creatinina "false"
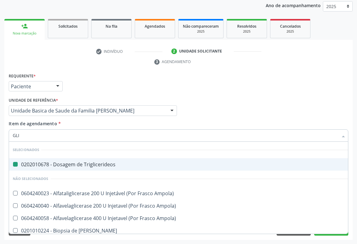
type input "GLIO"
checkbox Triglicerideos "false"
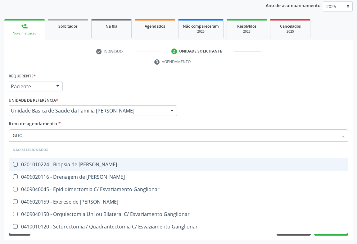
type input "GLI"
checkbox Linfatico "true"
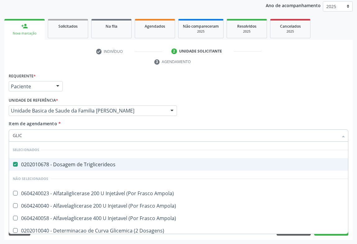
type input "GLICO"
checkbox Triglicerideos "false"
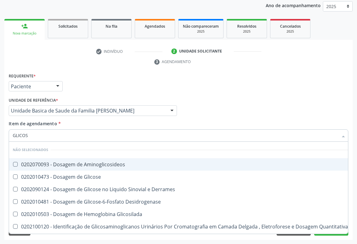
type input "GLICOSE"
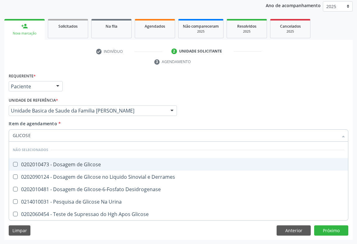
click at [57, 164] on div "0202010473 - Dosagem de Glicose" at bounding box center [178, 164] width 331 height 5
checkbox Glicose "true"
click at [105, 79] on div "Requerente * Paciente Médico(a) Enfermeiro(a) Paciente Nenhum resultado encontr…" at bounding box center [178, 83] width 343 height 24
checkbox Desidrogenase "true"
checkbox Urina "true"
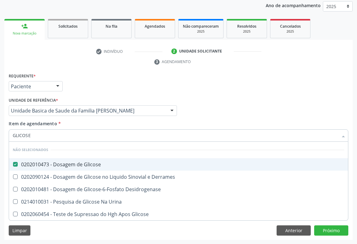
checkbox Glicose "true"
checkbox Derrames "true"
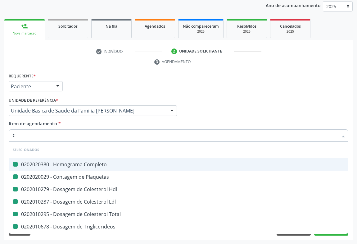
type input "CU"
checkbox Completo "false"
checkbox Hdl "false"
checkbox Ldl "false"
checkbox Total "false"
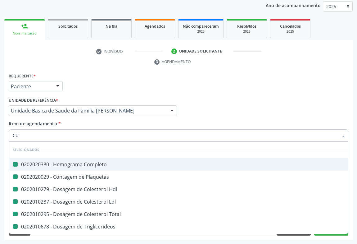
checkbox Plaquetas "false"
checkbox Triglicerideos "false"
checkbox Creatinina "false"
checkbox Urina "false"
checkbox Glicose "false"
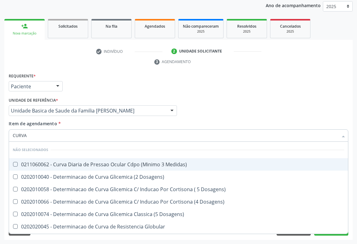
type input "CURVA"
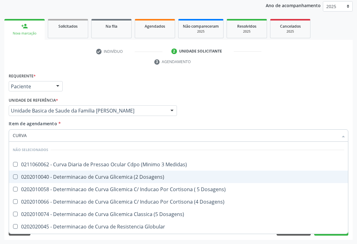
click at [103, 176] on div "0202010040 - Determinacao de Curva Glicemica (2 Dosagens)" at bounding box center [178, 176] width 331 height 5
checkbox Dosagens\) "true"
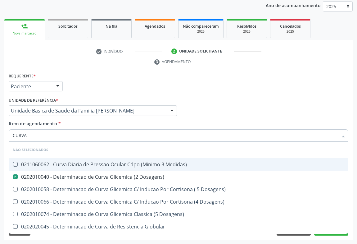
checkbox Medidas\) "true"
checkbox Dosagens\) "true"
checkbox Globular "true"
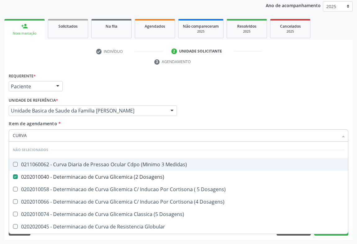
checkbox Intensidade "true"
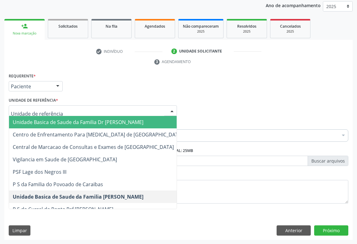
click at [132, 88] on div "Requerente * Paciente Médico(a) Enfermeiro(a) Paciente Nenhum resultado encontr…" at bounding box center [178, 83] width 343 height 24
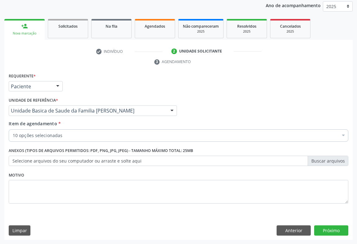
click at [83, 131] on div "10 opções selecionadas" at bounding box center [178, 135] width 339 height 12
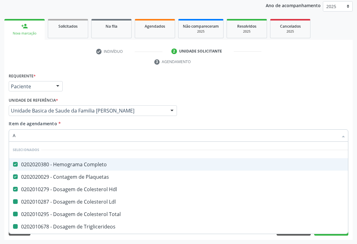
type input "AC"
checkbox Ldl "false"
checkbox Total "false"
checkbox Triglicerideos "false"
checkbox Creatinina "false"
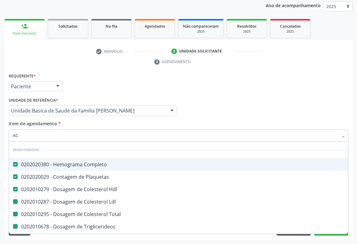
checkbox Urina "false"
checkbox Glicose "false"
checkbox Dosagens\) "false"
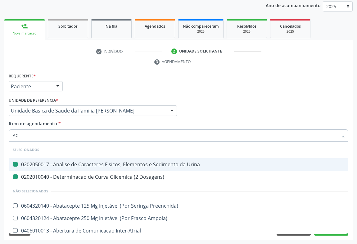
type input "ACI"
checkbox Urina "false"
checkbox Dosagens\) "false"
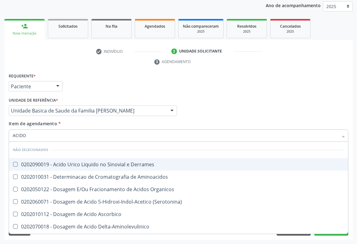
type input "ACIDO U"
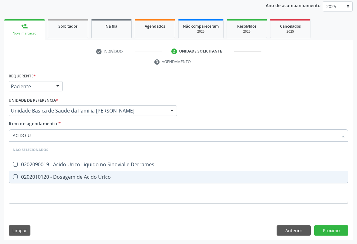
click at [73, 177] on div "0202010120 - Dosagem de Acido Urico" at bounding box center [178, 176] width 331 height 5
checkbox Urico "true"
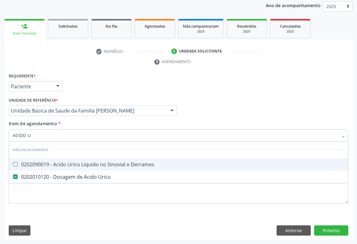
click at [97, 76] on div "Requerente * Paciente Médico(a) Enfermeiro(a) Paciente Nenhum resultado encontr…" at bounding box center [178, 83] width 343 height 24
checkbox Derrames "true"
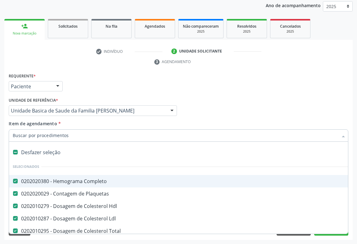
click at [310, 81] on div "Requerente * Paciente Médico(a) Enfermeiro(a) Paciente Nenhum resultado encontr…" at bounding box center [178, 83] width 343 height 24
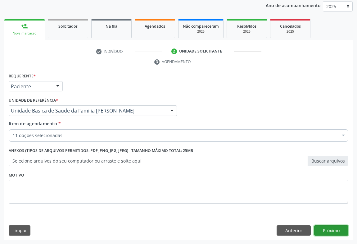
click at [322, 226] on button "Próximo" at bounding box center [331, 230] width 34 height 11
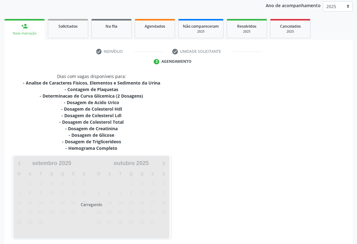
scroll to position [101, 0]
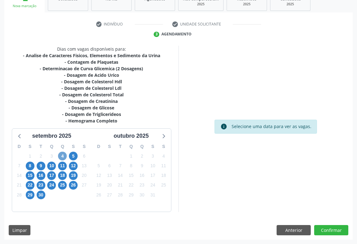
click at [65, 155] on span "4" at bounding box center [62, 155] width 9 height 9
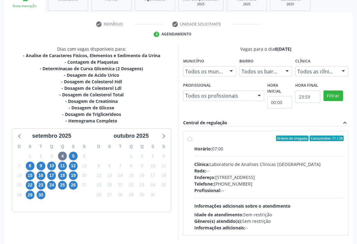
click at [262, 181] on div "Telefone: (74) 36453588" at bounding box center [268, 183] width 149 height 7
click at [192, 141] on input "Ordem de chegada Consumidos: 11 / 20 Horário: 07:00 Clínica: Laboratorio de Ana…" at bounding box center [190, 138] width 4 height 6
radio input "true"
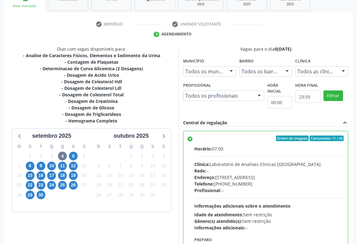
scroll to position [140, 0]
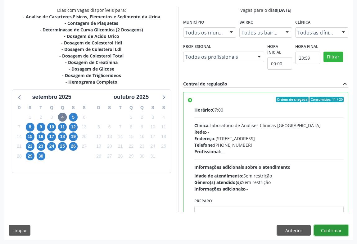
click at [330, 227] on button "Confirmar" at bounding box center [331, 230] width 34 height 11
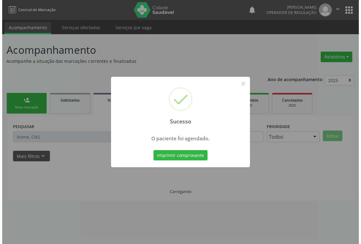
scroll to position [0, 0]
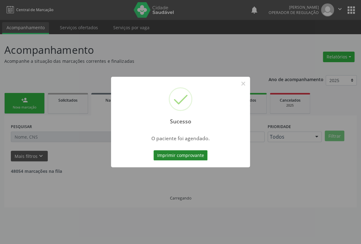
click at [177, 152] on button "Imprimir comprovante" at bounding box center [181, 155] width 54 height 11
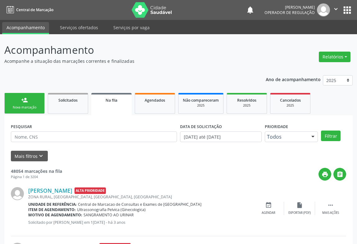
click at [33, 109] on div "Nova marcação" at bounding box center [24, 107] width 31 height 5
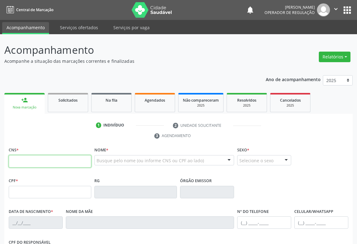
click at [30, 163] on input "text" at bounding box center [50, 161] width 83 height 12
type input "707 8026 1517 6816"
type input "041.576.845-40"
type input "1451112700"
type input "SSPBA"
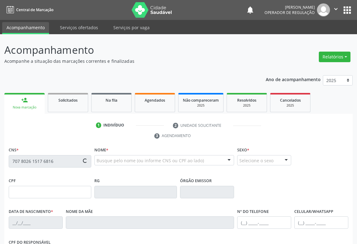
type input "16/01/1988"
type input "(74) 99800-9889"
type input "041.576.845-40"
type input "S/N"
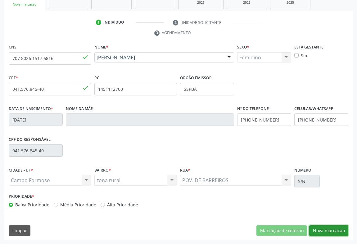
click at [322, 232] on button "Nova marcação" at bounding box center [328, 230] width 39 height 11
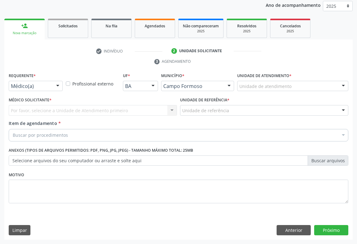
scroll to position [74, 0]
click at [45, 81] on div "Médico(a)" at bounding box center [36, 86] width 54 height 11
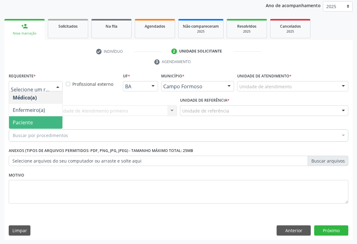
click at [18, 124] on span "Paciente" at bounding box center [23, 122] width 20 height 7
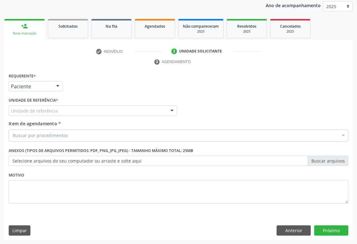
click at [47, 115] on div "Unidade de referência * Unidade de referência Unidade Basica de Saude da Famili…" at bounding box center [92, 108] width 171 height 24
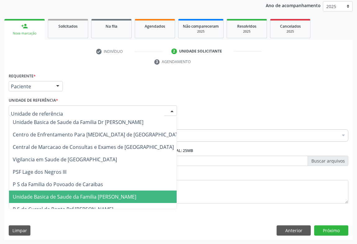
click at [56, 200] on span "Unidade Basica de Saude da Familia [PERSON_NAME]" at bounding box center [97, 196] width 177 height 12
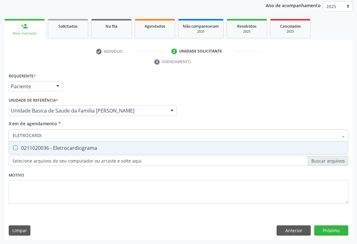
type input "ELETROCARDIO"
click at [56, 147] on div "0211020036 - Eletrocardiograma" at bounding box center [178, 147] width 331 height 5
checkbox Eletrocardiograma "true"
click at [195, 74] on div "Requerente * Paciente Médico(a) Enfermeiro(a) Paciente Nenhum resultado encontr…" at bounding box center [178, 83] width 343 height 24
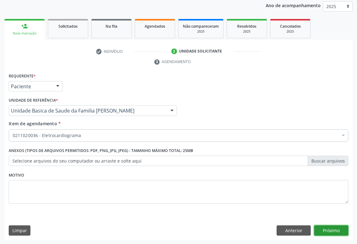
click at [329, 229] on button "Próximo" at bounding box center [331, 230] width 34 height 11
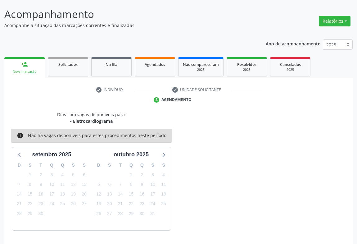
scroll to position [54, 0]
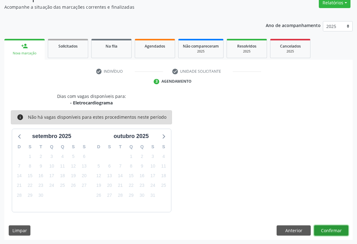
click at [329, 229] on button "Confirmar" at bounding box center [331, 230] width 34 height 11
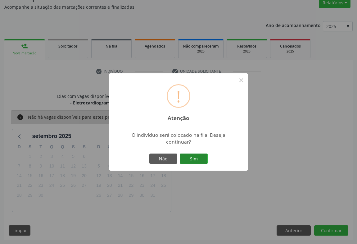
click at [192, 156] on button "Sim" at bounding box center [194, 158] width 28 height 11
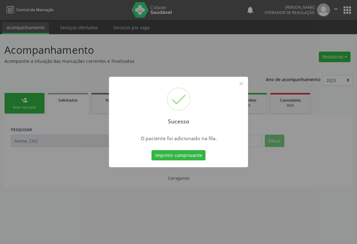
scroll to position [0, 0]
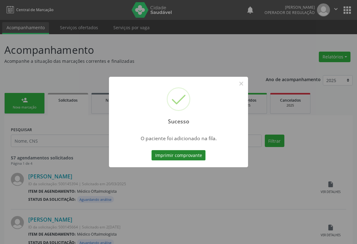
click at [171, 155] on button "Imprimir comprovante" at bounding box center [178, 155] width 54 height 11
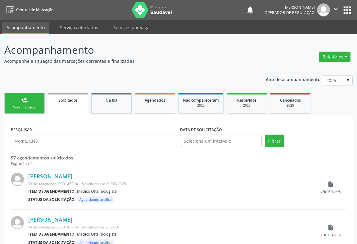
click at [31, 99] on link "person_add Nova marcação" at bounding box center [24, 103] width 40 height 21
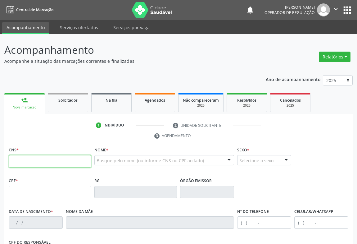
click at [36, 164] on input "text" at bounding box center [50, 161] width 83 height 12
type input "706 4071 6415 2381"
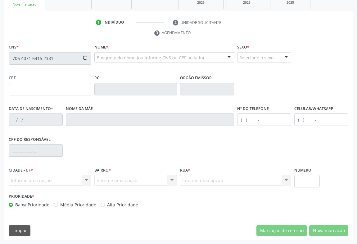
type input "1265706719"
type input "11/12/1971"
type input "(74) 98847-4509"
type input "S/N"
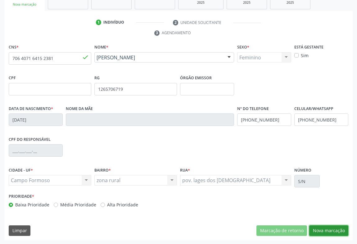
click at [328, 230] on button "Nova marcação" at bounding box center [328, 230] width 39 height 11
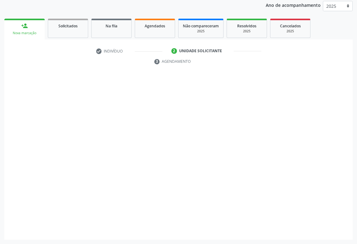
scroll to position [74, 0]
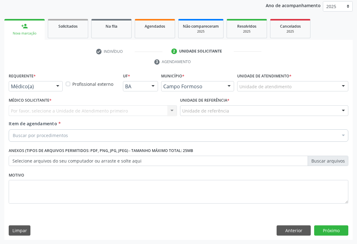
click at [52, 86] on div "Médico(a)" at bounding box center [36, 86] width 54 height 11
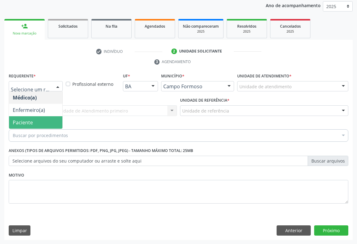
click at [29, 121] on span "Paciente" at bounding box center [23, 122] width 20 height 7
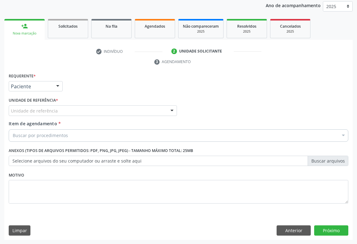
click at [64, 109] on div "Unidade de referência" at bounding box center [93, 110] width 168 height 11
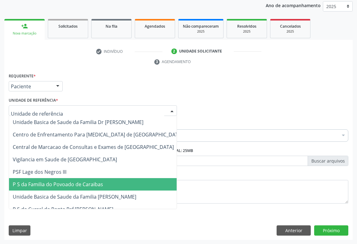
click at [62, 186] on span "P S da Familia do Povoado de Caraibas" at bounding box center [58, 184] width 90 height 7
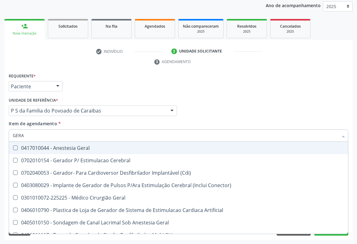
type input "GERAL"
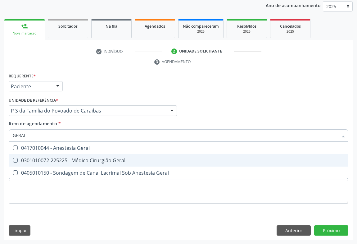
click at [67, 160] on div "0301010072-225225 - Médico Cirurgião Geral" at bounding box center [178, 160] width 331 height 5
checkbox Geral "true"
click at [323, 230] on div "Requerente * Paciente Médico(a) Enfermeiro(a) Paciente Nenhum resultado encontr…" at bounding box center [178, 155] width 348 height 168
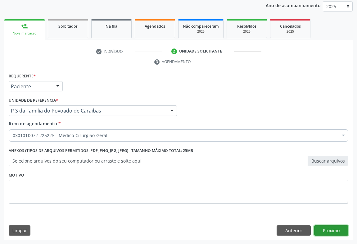
click at [336, 226] on button "Próximo" at bounding box center [331, 230] width 34 height 11
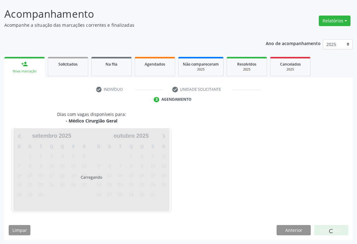
scroll to position [36, 0]
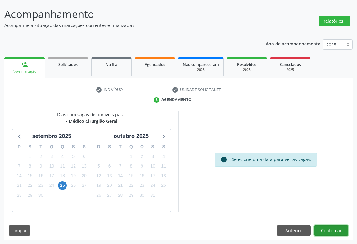
click at [326, 231] on button "Confirmar" at bounding box center [331, 230] width 34 height 11
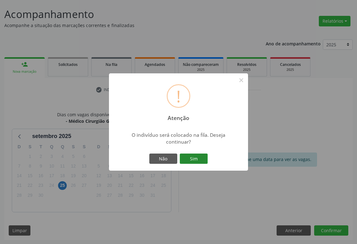
click at [205, 162] on button "Sim" at bounding box center [194, 158] width 28 height 11
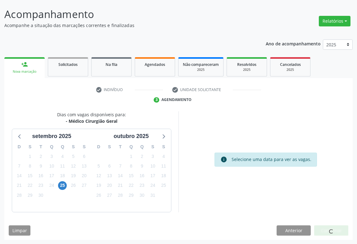
click at [197, 158] on div "info Selecione uma data para ver as vagas." at bounding box center [265, 161] width 174 height 101
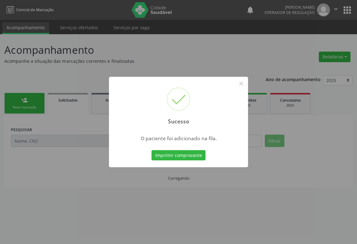
scroll to position [0, 0]
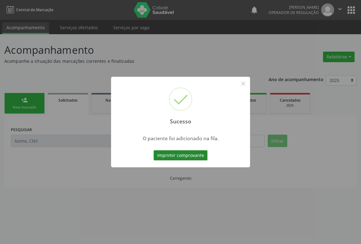
drag, startPoint x: 188, startPoint y: 155, endPoint x: 191, endPoint y: 159, distance: 5.3
click at [191, 159] on button "Imprimir comprovante" at bounding box center [181, 155] width 54 height 11
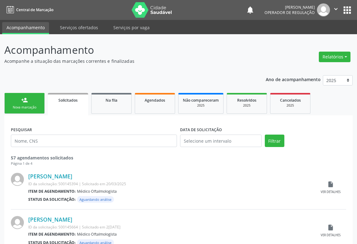
click at [24, 97] on div "person_add" at bounding box center [24, 99] width 7 height 7
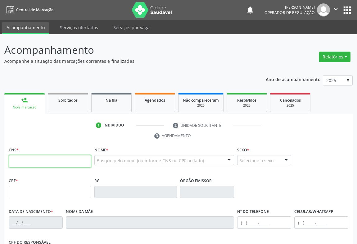
click at [33, 162] on input "text" at bounding box center [50, 161] width 83 height 12
type input "702 1017 3477 0295"
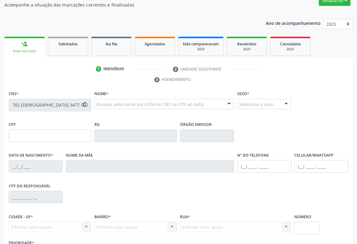
type input "25/10/1988"
type input "(74) 96584-5745"
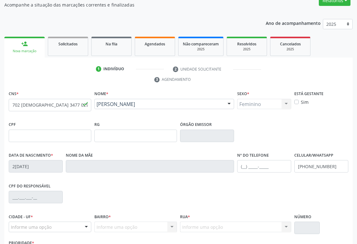
scroll to position [103, 0]
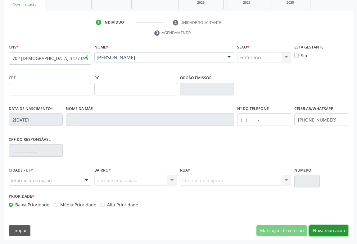
click at [321, 232] on button "Nova marcação" at bounding box center [328, 230] width 39 height 11
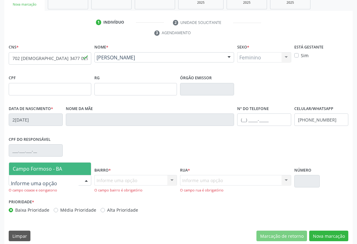
click at [82, 179] on div at bounding box center [86, 180] width 9 height 11
click at [69, 169] on span "Campo Formoso - BA" at bounding box center [50, 168] width 82 height 12
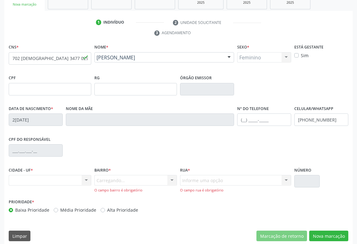
click at [168, 179] on div "Carregando... Nenhum resultado encontrado para: " " Nenhuma opção encontrada. D…" at bounding box center [135, 184] width 83 height 18
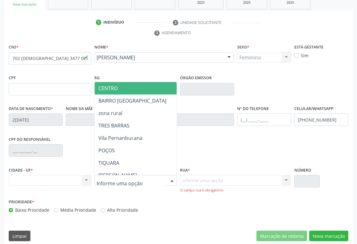
click at [152, 178] on div at bounding box center [135, 180] width 83 height 11
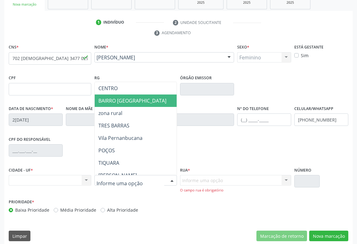
click at [135, 94] on span "BAIRRO SÃO FRANCISCO" at bounding box center [162, 100] width 134 height 12
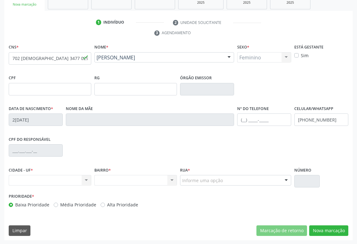
click at [257, 180] on div "Informe uma opção" at bounding box center [235, 180] width 111 height 11
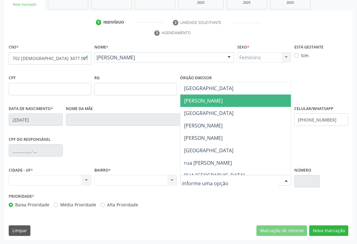
click at [223, 102] on span "silvio santos" at bounding box center [235, 100] width 110 height 12
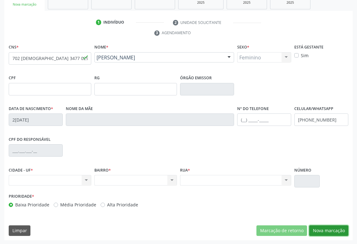
click at [334, 227] on button "Nova marcação" at bounding box center [328, 230] width 39 height 11
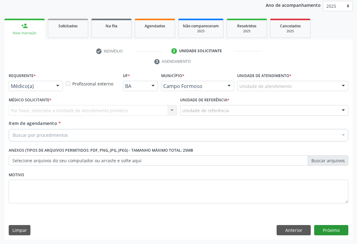
scroll to position [74, 0]
click at [334, 227] on button "Próximo" at bounding box center [331, 230] width 34 height 11
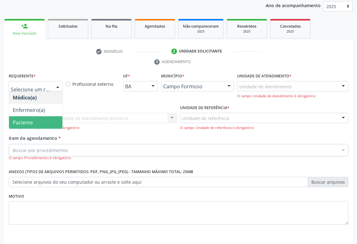
click at [33, 124] on span "Paciente" at bounding box center [35, 122] width 53 height 12
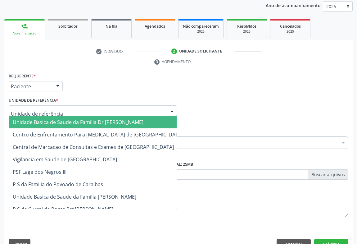
click at [71, 111] on div at bounding box center [93, 110] width 168 height 11
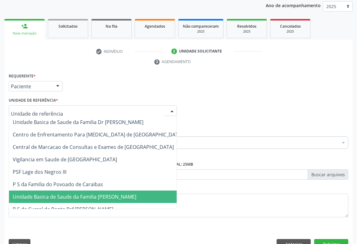
click at [69, 195] on span "Unidade Basica de Saude da Familia [PERSON_NAME]" at bounding box center [74, 196] width 123 height 7
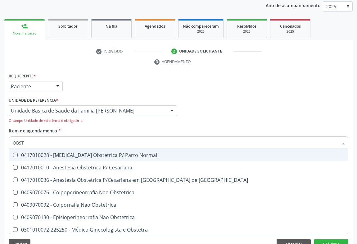
type input "OBSTE"
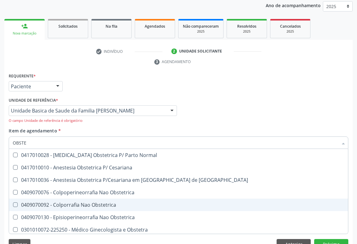
scroll to position [39, 0]
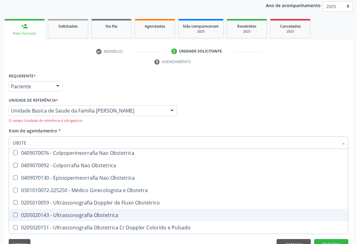
click at [74, 216] on div "0205020143 - Ultrassonografia Obstetrica" at bounding box center [178, 214] width 331 height 5
checkbox Obstetrica "true"
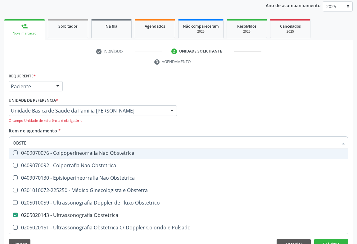
click at [116, 131] on div "Item de agendamento * OBSTE Desfazer seleção 0417010028 - Analgesia Obstetrica …" at bounding box center [178, 140] width 339 height 26
checkbox Cesariana "true"
checkbox Obstetrica "false"
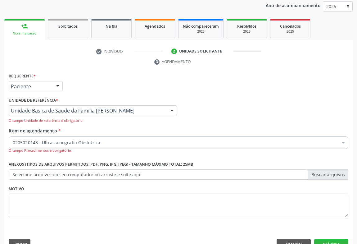
scroll to position [0, 0]
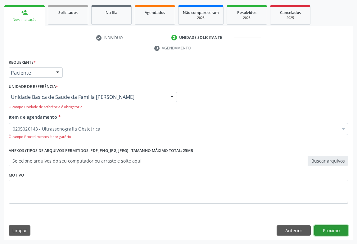
click at [319, 227] on button "Próximo" at bounding box center [331, 230] width 34 height 11
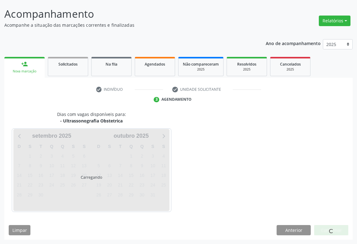
scroll to position [36, 0]
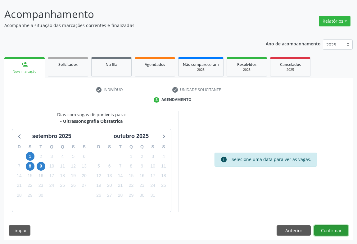
click at [324, 226] on button "Confirmar" at bounding box center [331, 230] width 34 height 11
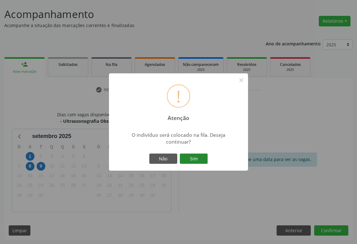
click at [194, 160] on button "Sim" at bounding box center [194, 158] width 28 height 11
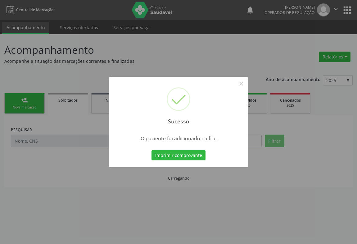
scroll to position [0, 0]
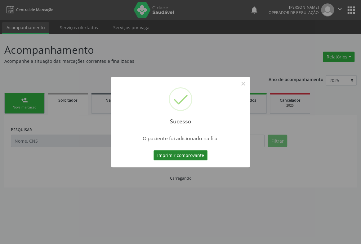
click at [196, 153] on button "Imprimir comprovante" at bounding box center [181, 155] width 54 height 11
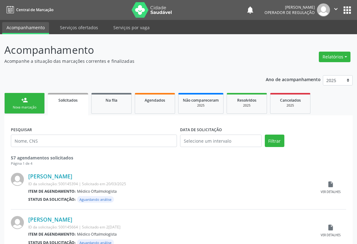
click at [22, 99] on div "person_add" at bounding box center [24, 99] width 7 height 7
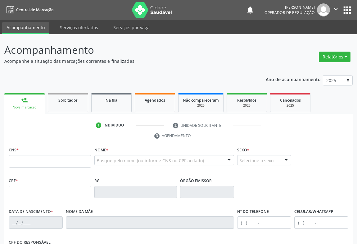
click at [37, 167] on fieldset "CNS *" at bounding box center [50, 158] width 83 height 26
click at [36, 162] on input "text" at bounding box center [50, 161] width 83 height 12
type input "709 0008 7430 7412"
type input "007203731"
type input "08/07/2013"
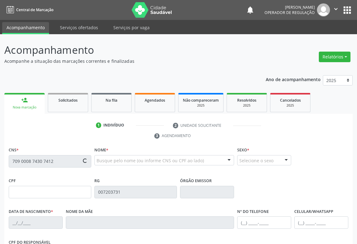
type input "(74) 98836-8094"
type input "S/N"
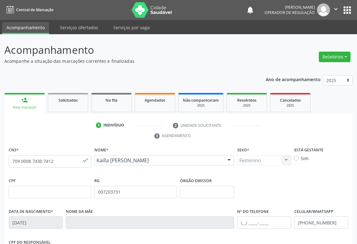
scroll to position [103, 0]
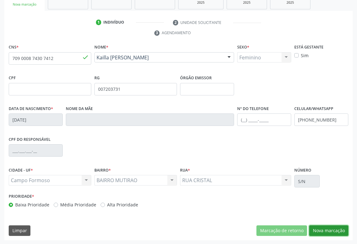
click at [334, 228] on button "Nova marcação" at bounding box center [328, 230] width 39 height 11
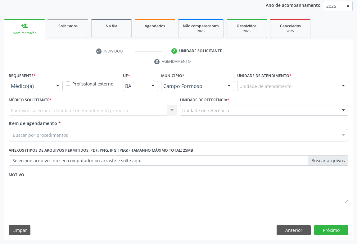
scroll to position [74, 0]
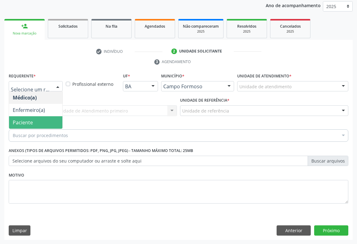
click at [30, 121] on span "Paciente" at bounding box center [23, 122] width 20 height 7
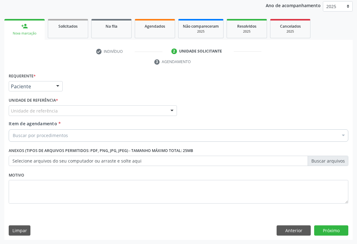
click at [83, 112] on div "Unidade de referência" at bounding box center [93, 110] width 168 height 11
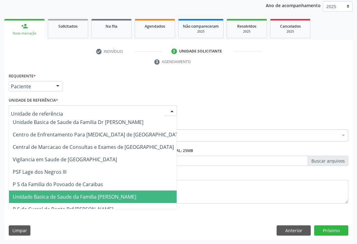
click at [90, 193] on span "Unidade Basica de Saude da Familia [PERSON_NAME]" at bounding box center [74, 196] width 123 height 7
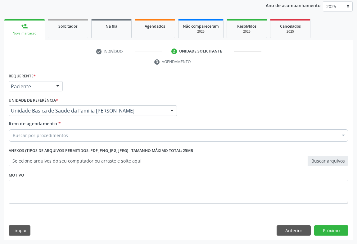
click at [72, 136] on div "Buscar por procedimentos" at bounding box center [178, 135] width 339 height 12
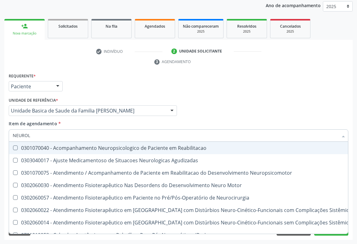
type input "NEUROLO"
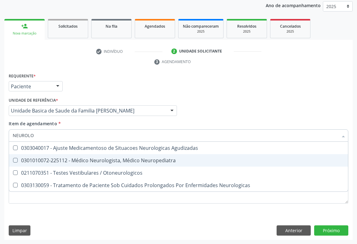
drag, startPoint x: 82, startPoint y: 163, endPoint x: 52, endPoint y: 163, distance: 29.8
click at [75, 163] on span "0301010072-225112 - Médico Neurologista, Médico Neuropediatra" at bounding box center [178, 160] width 339 height 12
checkbox Neuropediatra "true"
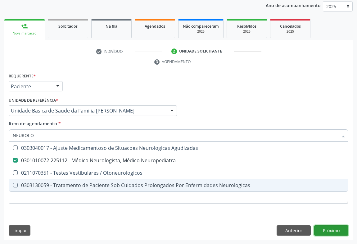
click at [340, 232] on div "Requerente * Paciente Médico(a) Enfermeiro(a) Paciente Nenhum resultado encontr…" at bounding box center [178, 155] width 348 height 168
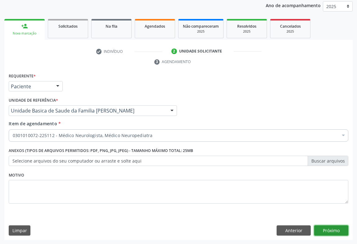
click at [334, 227] on button "Próximo" at bounding box center [331, 230] width 34 height 11
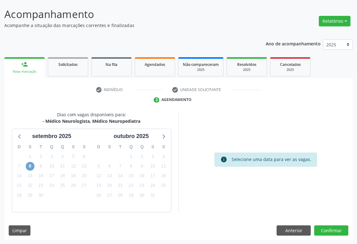
click at [31, 164] on span "8" at bounding box center [30, 166] width 9 height 9
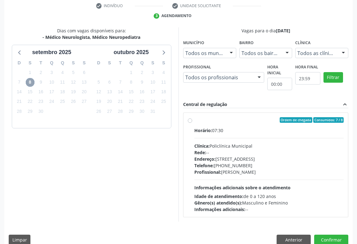
scroll to position [129, 0]
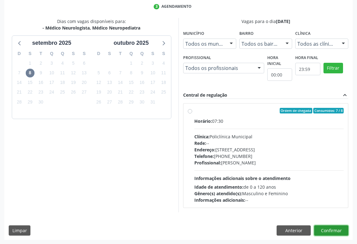
click at [332, 227] on button "Confirmar" at bounding box center [331, 230] width 34 height 11
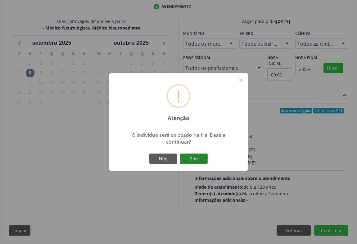
click at [200, 160] on button "Sim" at bounding box center [194, 158] width 28 height 11
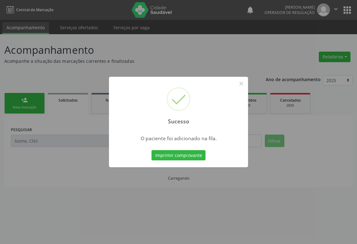
scroll to position [0, 0]
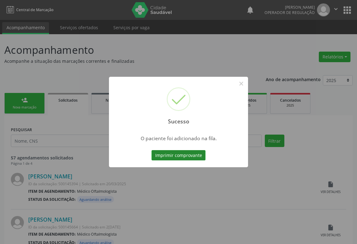
click at [175, 153] on button "Imprimir comprovante" at bounding box center [178, 155] width 54 height 11
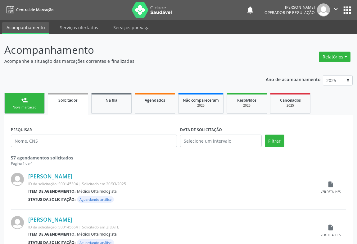
click at [23, 113] on link "person_add Nova marcação" at bounding box center [24, 103] width 40 height 21
click at [23, 109] on div "Nova marcação" at bounding box center [24, 107] width 31 height 5
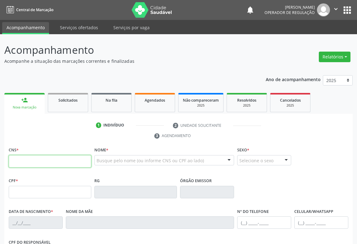
click at [27, 160] on input "text" at bounding box center [50, 161] width 83 height 12
type input "705 0056 9434 6950"
type input "0638973260"
type input "08/08/1972"
type input "(74) 9999-0245"
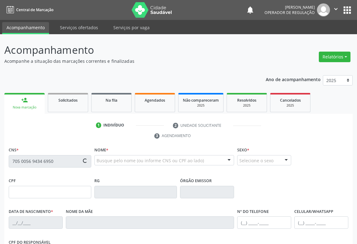
type input "SN"
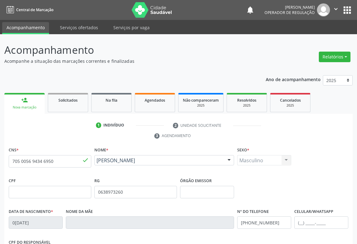
scroll to position [84, 0]
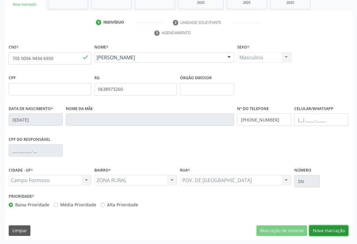
click at [329, 227] on button "Nova marcação" at bounding box center [328, 230] width 39 height 11
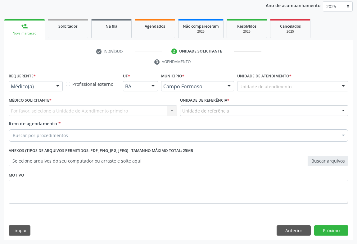
click at [52, 86] on div "Médico(a) Médico(a) Enfermeiro(a) Paciente Nenhum resultado encontrado para: " …" at bounding box center [36, 86] width 54 height 11
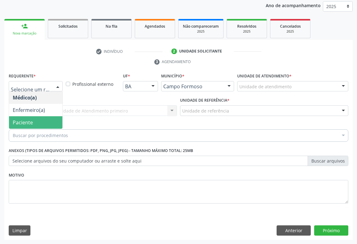
click at [31, 122] on span "Paciente" at bounding box center [23, 122] width 20 height 7
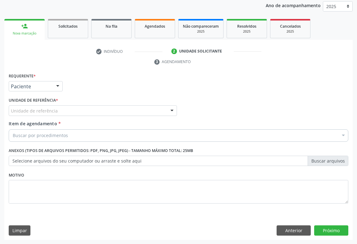
click at [85, 112] on div "Unidade de referência" at bounding box center [93, 110] width 168 height 11
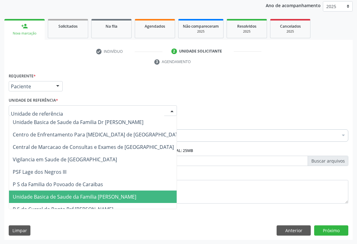
click at [77, 198] on span "Unidade Basica de Saude da Familia [PERSON_NAME]" at bounding box center [74, 196] width 123 height 7
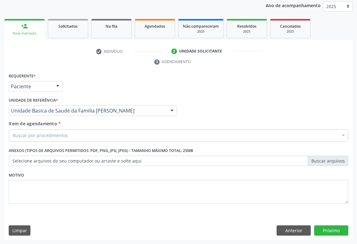
click at [76, 136] on div "Buscar por procedimentos" at bounding box center [178, 135] width 339 height 12
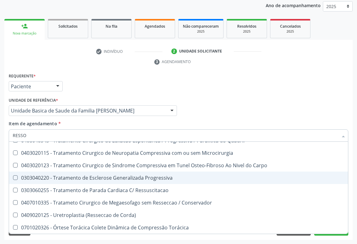
scroll to position [94, 0]
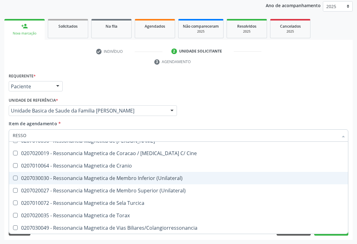
type input "RESSON"
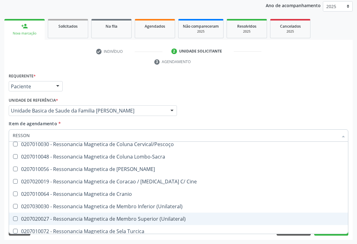
scroll to position [38, 0]
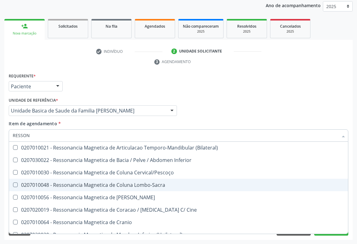
click at [106, 184] on div "0207010048 - Ressonancia Magnetica de Coluna Lombo-Sacra" at bounding box center [178, 184] width 331 height 5
checkbox Lombo-Sacra "true"
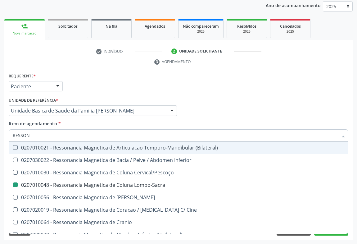
click at [296, 97] on div "Médico Solicitante Por favor, selecione a Unidade de Atendimento primeiro Nenhu…" at bounding box center [178, 108] width 343 height 24
checkbox X "true"
checkbox Lombo-Sacra "false"
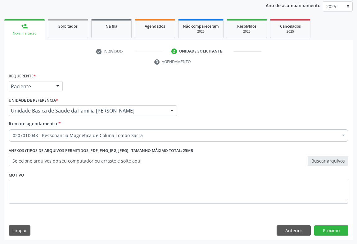
scroll to position [0, 0]
click at [333, 229] on button "Próximo" at bounding box center [331, 230] width 34 height 11
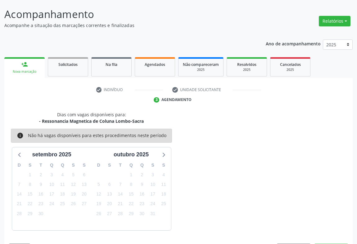
scroll to position [54, 0]
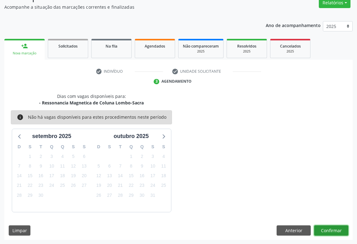
click at [332, 228] on button "Confirmar" at bounding box center [331, 230] width 34 height 11
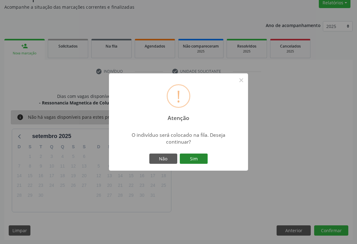
click at [194, 158] on button "Sim" at bounding box center [194, 158] width 28 height 11
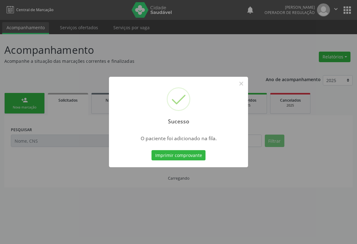
scroll to position [0, 0]
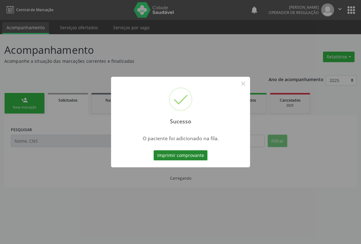
click at [192, 155] on button "Imprimir comprovante" at bounding box center [181, 155] width 54 height 11
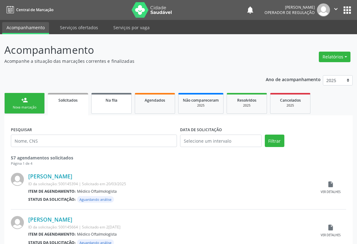
click at [112, 100] on span "Na fila" at bounding box center [111, 99] width 12 height 5
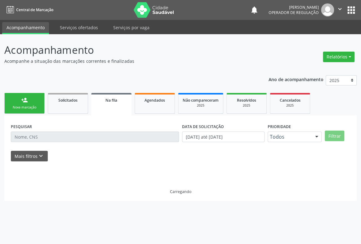
click at [38, 146] on div "PESQUISAR" at bounding box center [94, 134] width 171 height 24
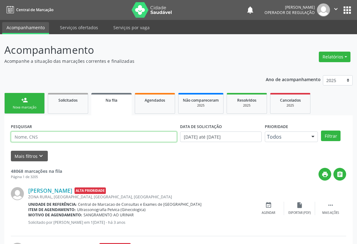
click at [56, 138] on input "text" at bounding box center [94, 136] width 166 height 11
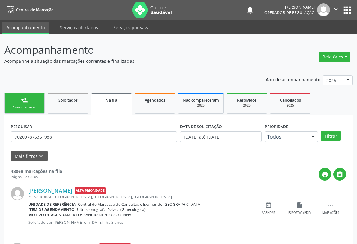
type input "702007875351988"
click at [321, 130] on button "Filtrar" at bounding box center [331, 135] width 20 height 11
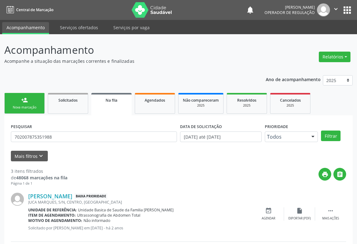
click at [335, 9] on icon "" at bounding box center [335, 9] width 7 height 7
click at [311, 37] on link "Sair" at bounding box center [319, 38] width 43 height 9
